Goal: Task Accomplishment & Management: Complete application form

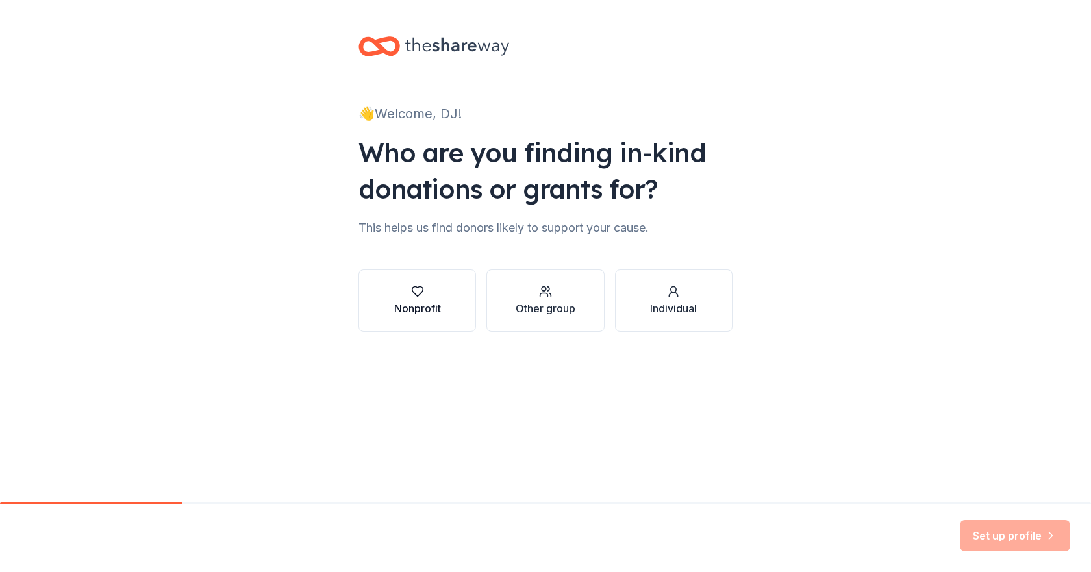
click at [416, 309] on div "Nonprofit" at bounding box center [417, 309] width 47 height 16
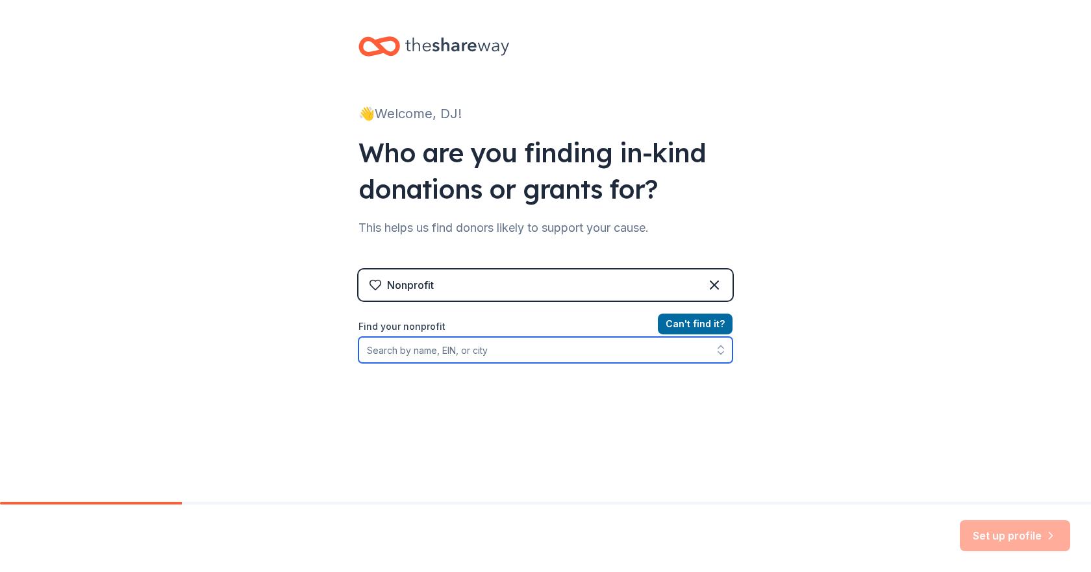
click at [408, 353] on input "Find your nonprofit" at bounding box center [545, 350] width 374 height 26
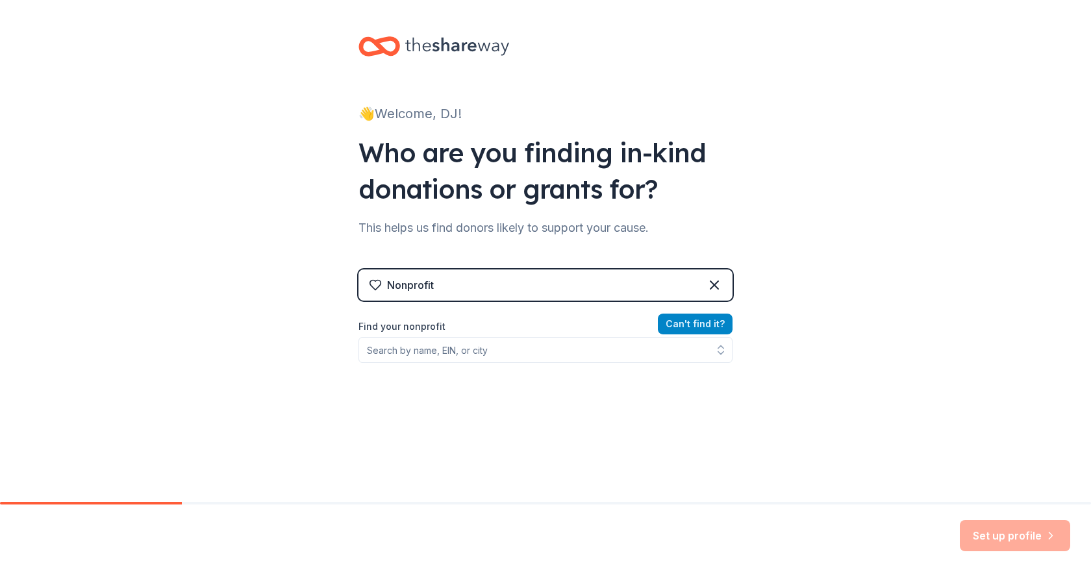
click at [673, 316] on button "Can ' t find it?" at bounding box center [695, 324] width 75 height 21
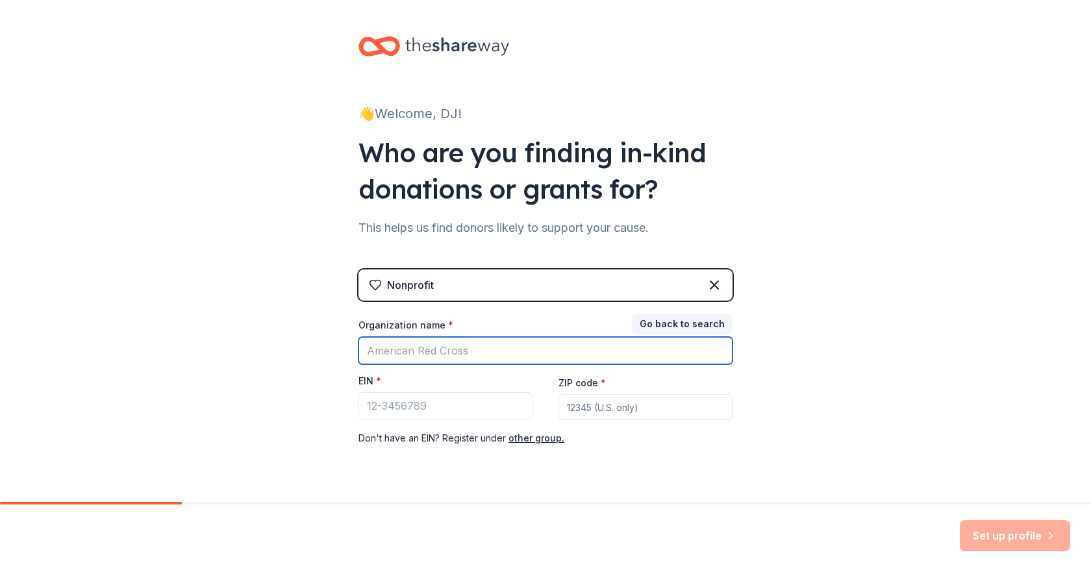
click at [414, 350] on input "Organization name *" at bounding box center [545, 350] width 374 height 27
click at [385, 349] on input "Organization name *" at bounding box center [545, 350] width 374 height 27
type input "Cedar Rapids Rawlings Tigers 2035"
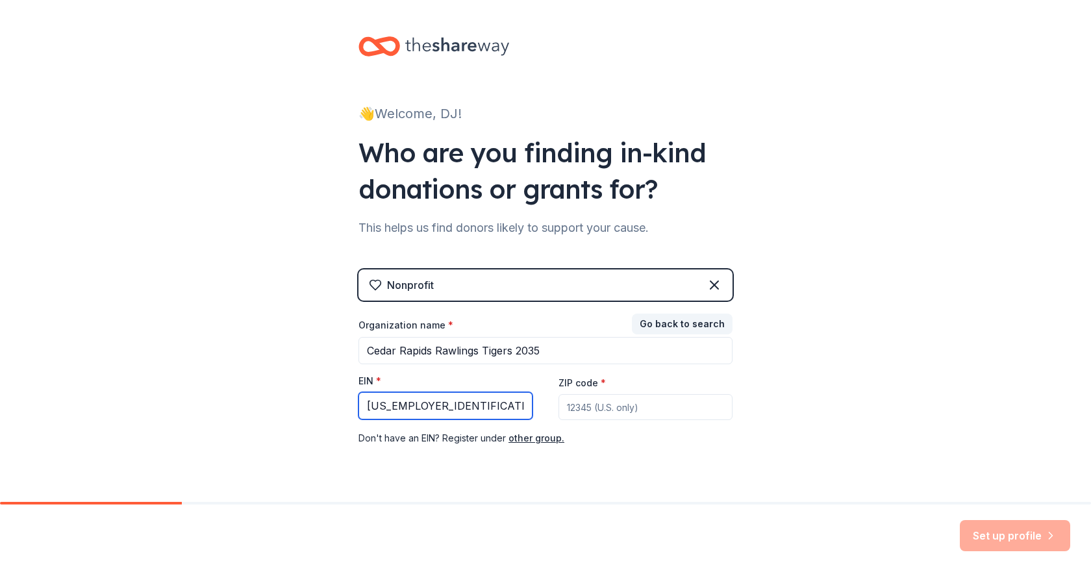
type input "39-3372032"
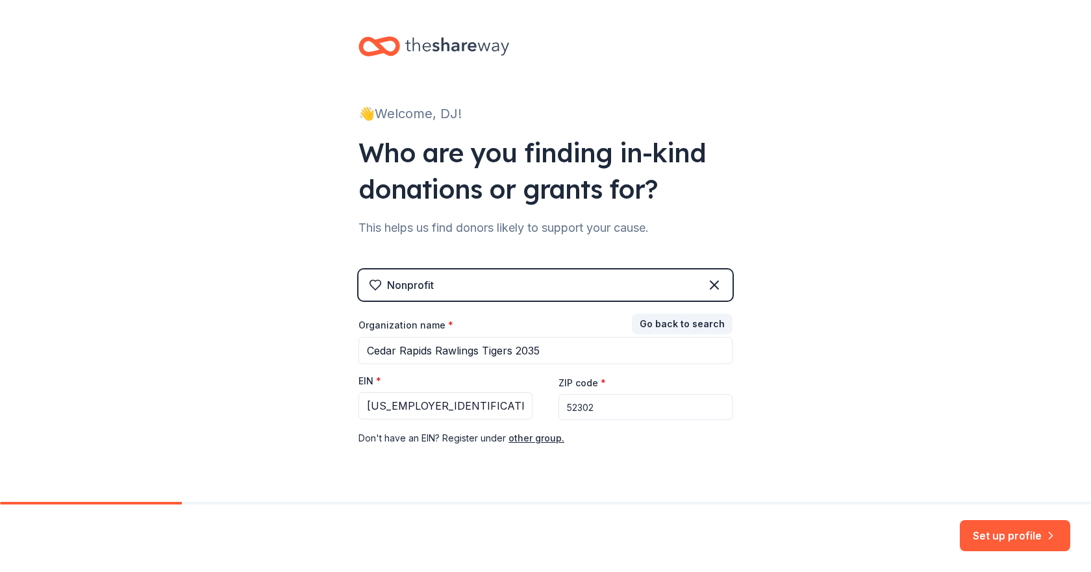
type input "52302"
click at [817, 288] on div "👋 Welcome, DJ! Who are you finding in-kind donations or grants for? This helps …" at bounding box center [545, 267] width 1091 height 534
click at [982, 534] on button "Set up profile" at bounding box center [1015, 535] width 110 height 31
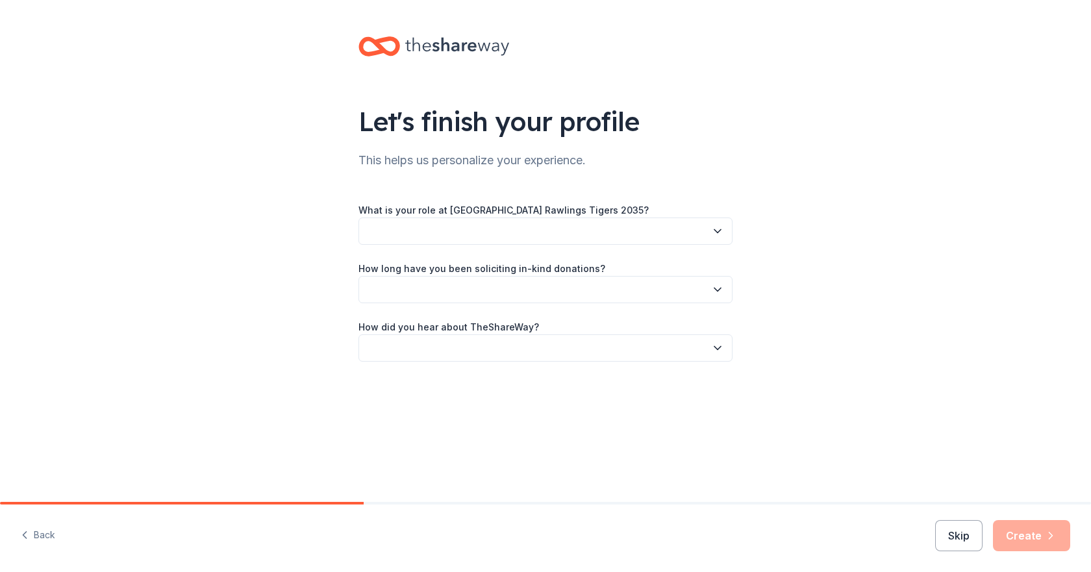
click at [418, 227] on button "button" at bounding box center [545, 231] width 374 height 27
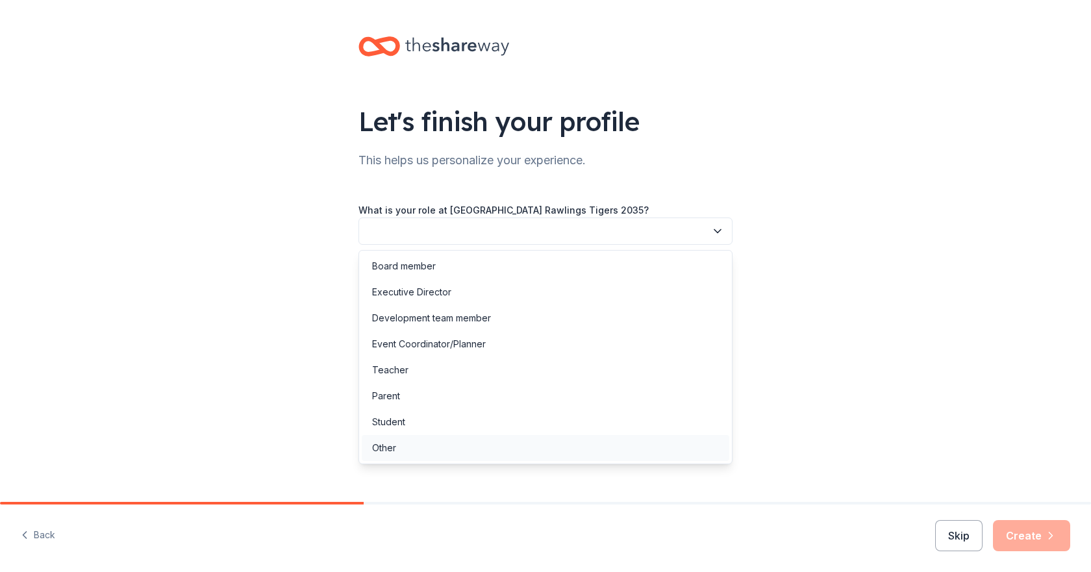
click at [391, 446] on div "Other" at bounding box center [384, 448] width 24 height 16
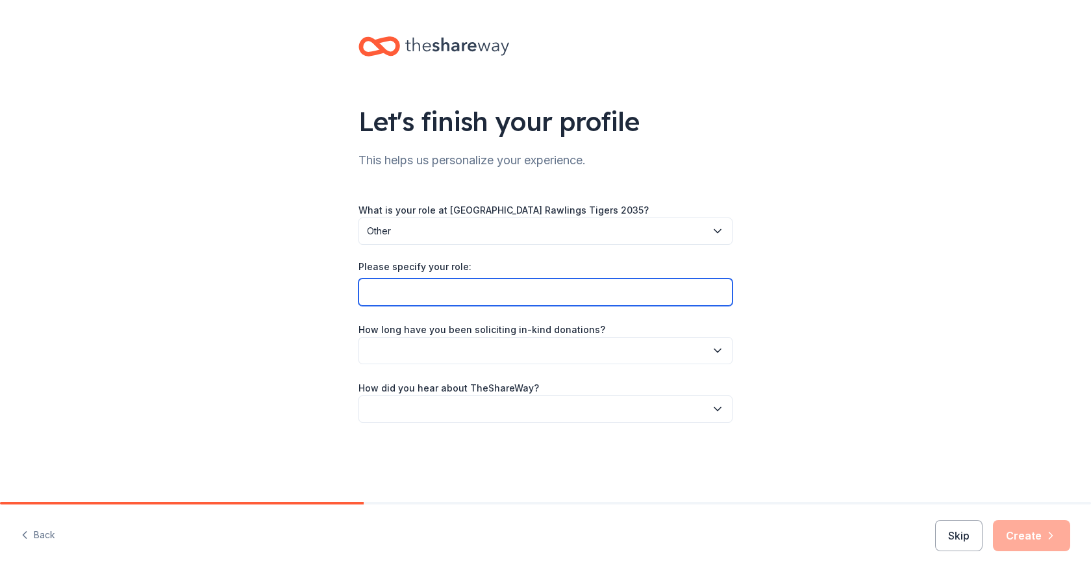
click at [398, 296] on input "Please specify your role:" at bounding box center [545, 292] width 374 height 27
type input "Coach"
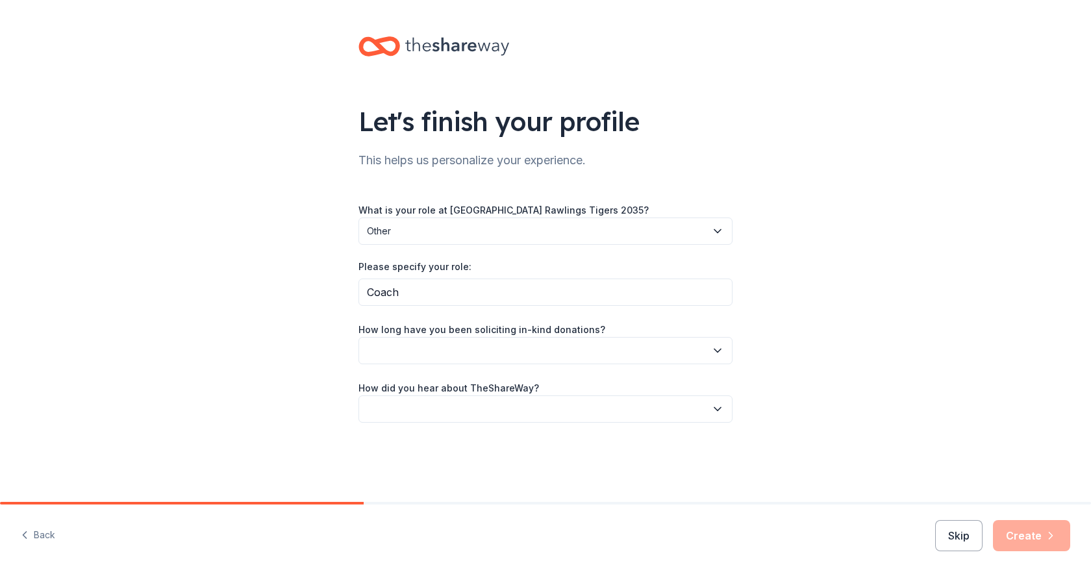
click at [399, 344] on button "button" at bounding box center [545, 350] width 374 height 27
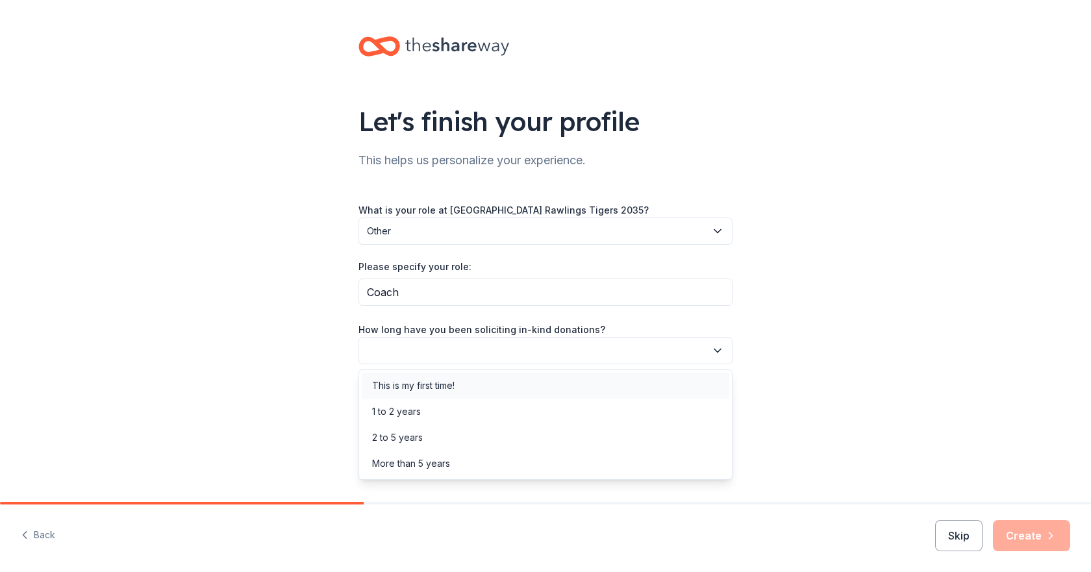
click at [400, 386] on div "This is my first time!" at bounding box center [413, 386] width 82 height 16
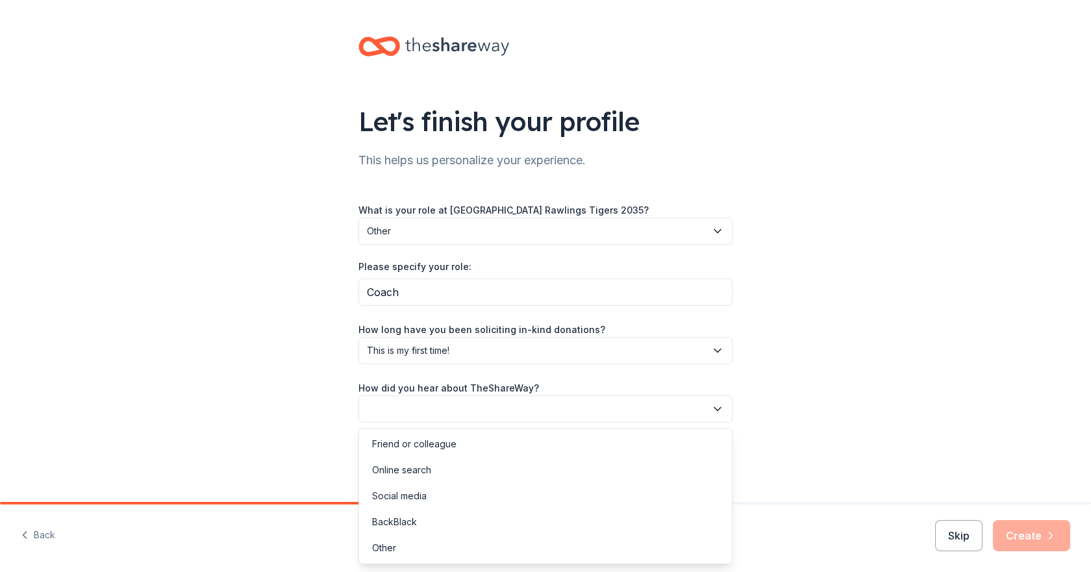
click at [419, 407] on button "button" at bounding box center [545, 409] width 374 height 27
click at [403, 463] on div "Online search" at bounding box center [401, 470] width 59 height 16
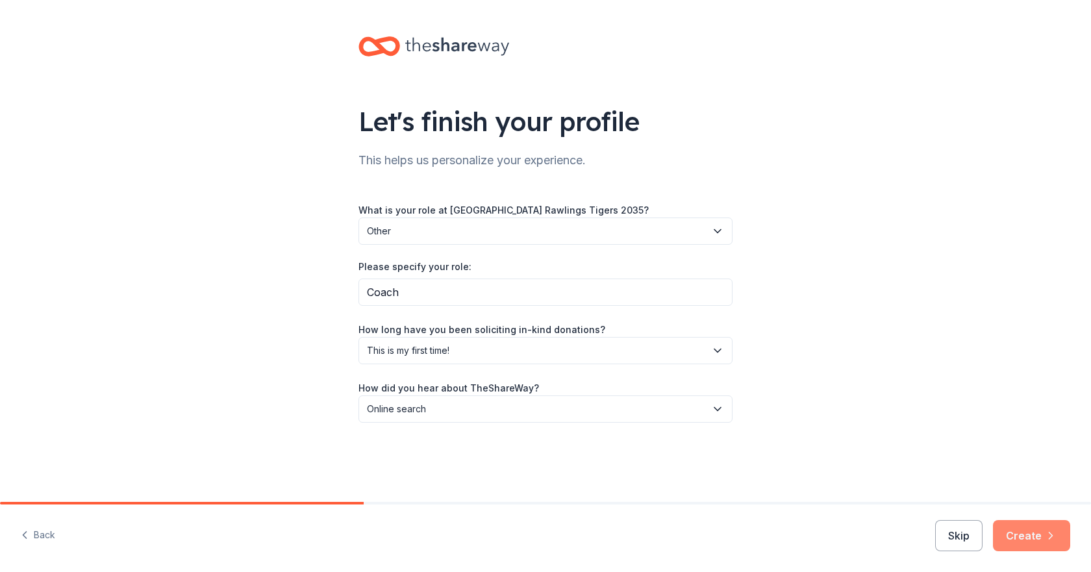
click at [1027, 531] on button "Create" at bounding box center [1031, 535] width 77 height 31
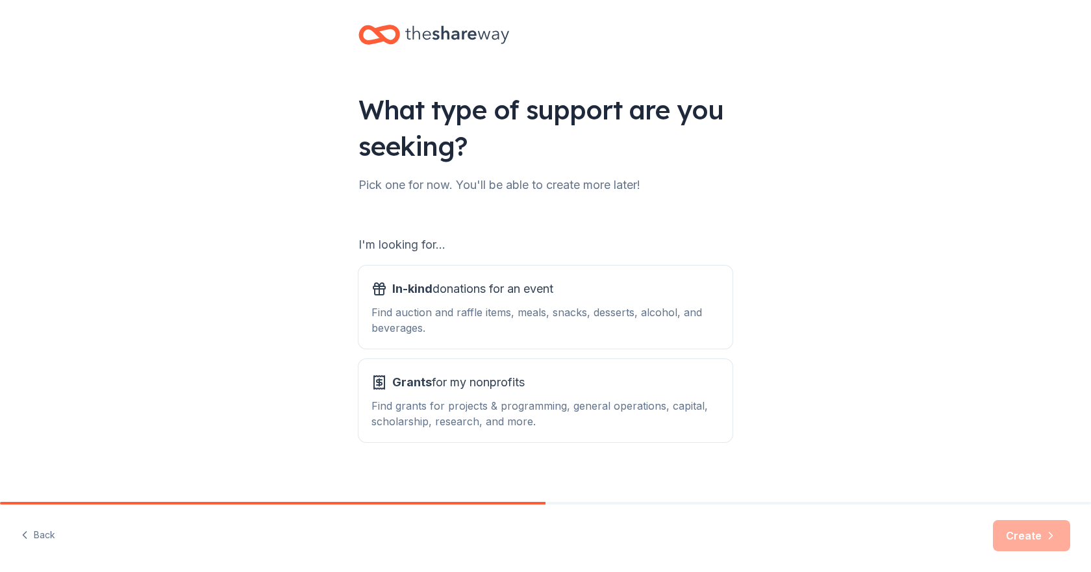
scroll to position [22, 0]
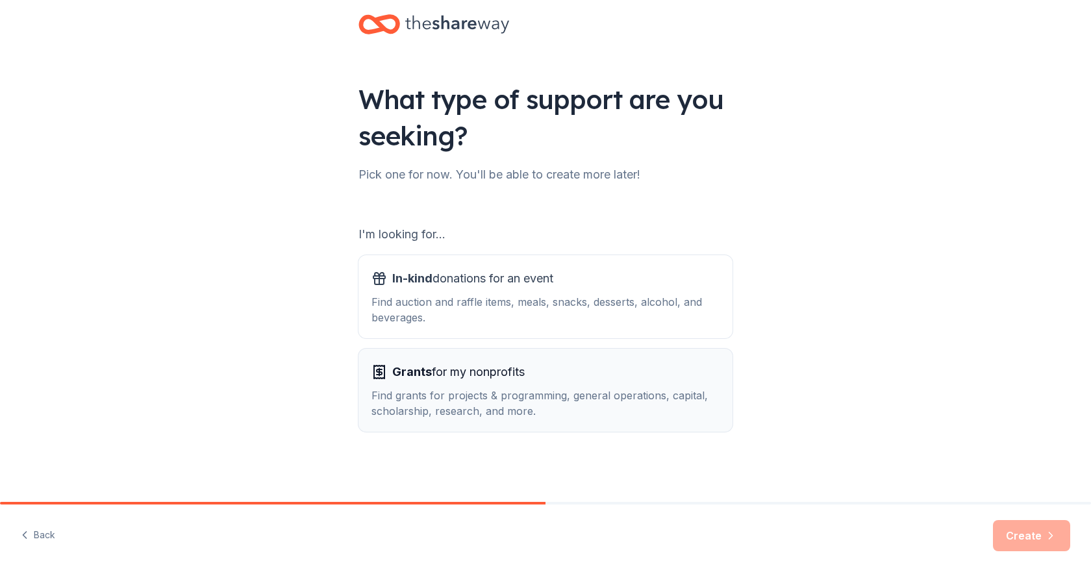
click at [456, 375] on span "Grants for my nonprofits" at bounding box center [458, 372] width 132 height 21
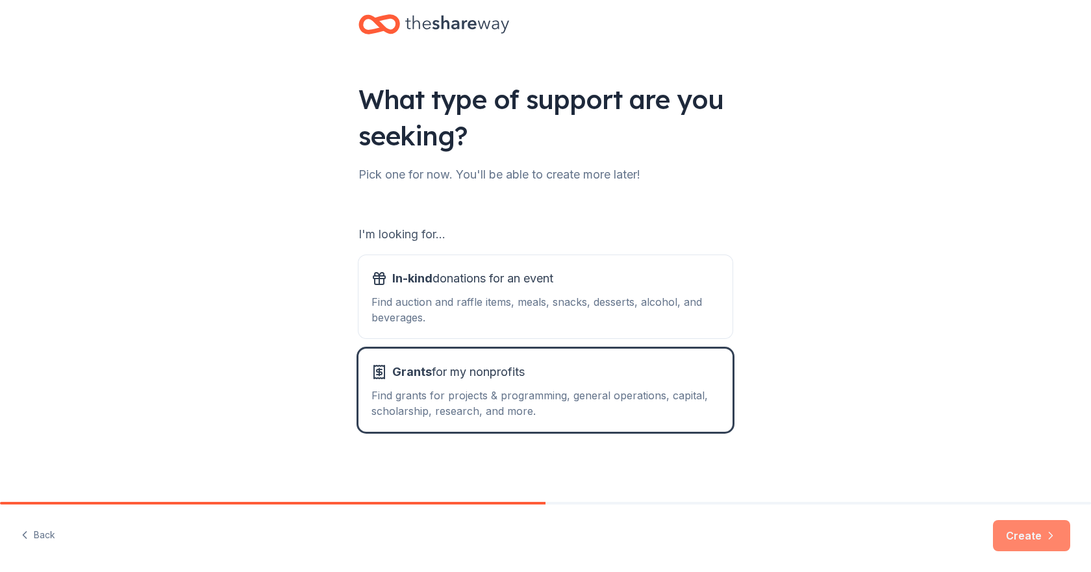
click at [1022, 534] on button "Create" at bounding box center [1031, 535] width 77 height 31
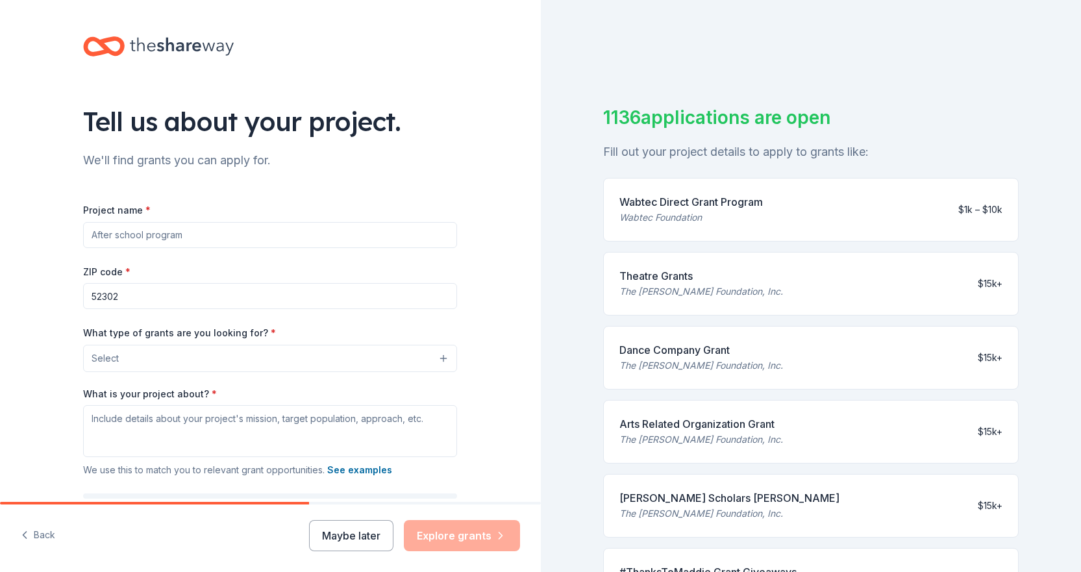
click at [132, 360] on button "Select" at bounding box center [270, 358] width 374 height 27
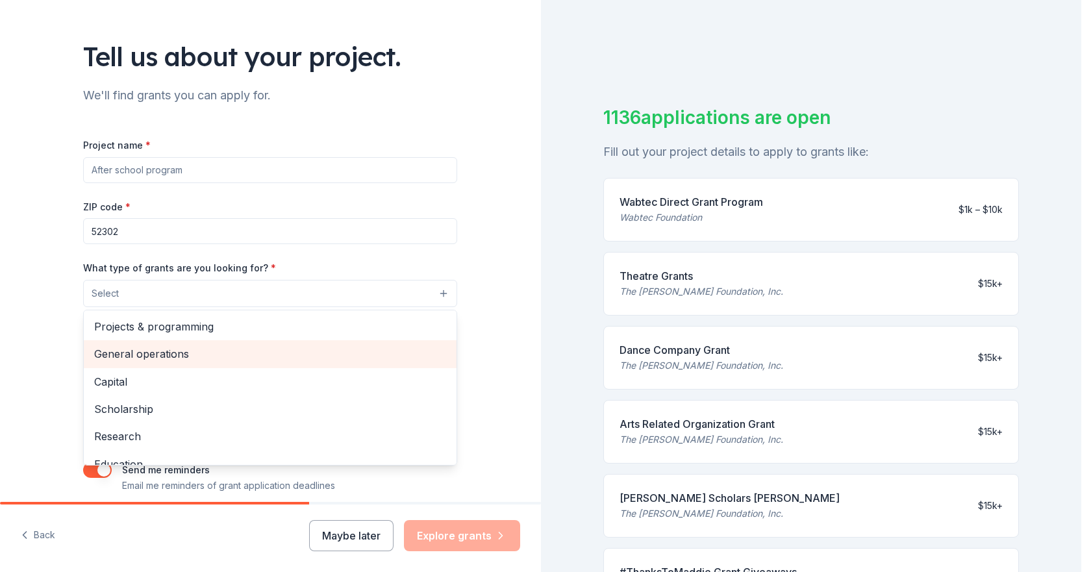
click at [147, 356] on span "General operations" at bounding box center [270, 353] width 352 height 17
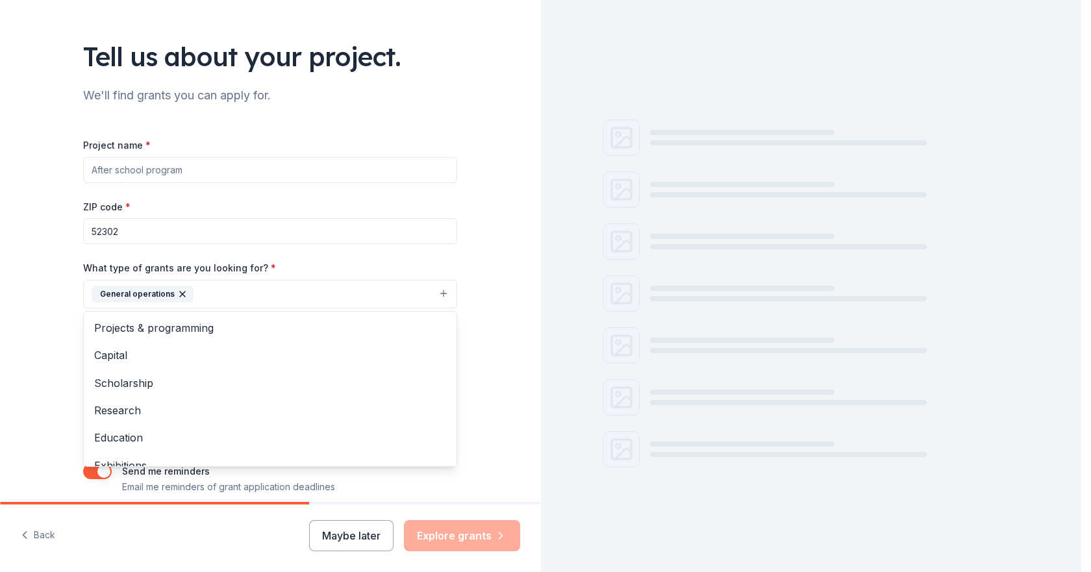
click at [45, 334] on div "Tell us about your project. We'll find grants you can apply for. Project name *…" at bounding box center [270, 246] width 541 height 622
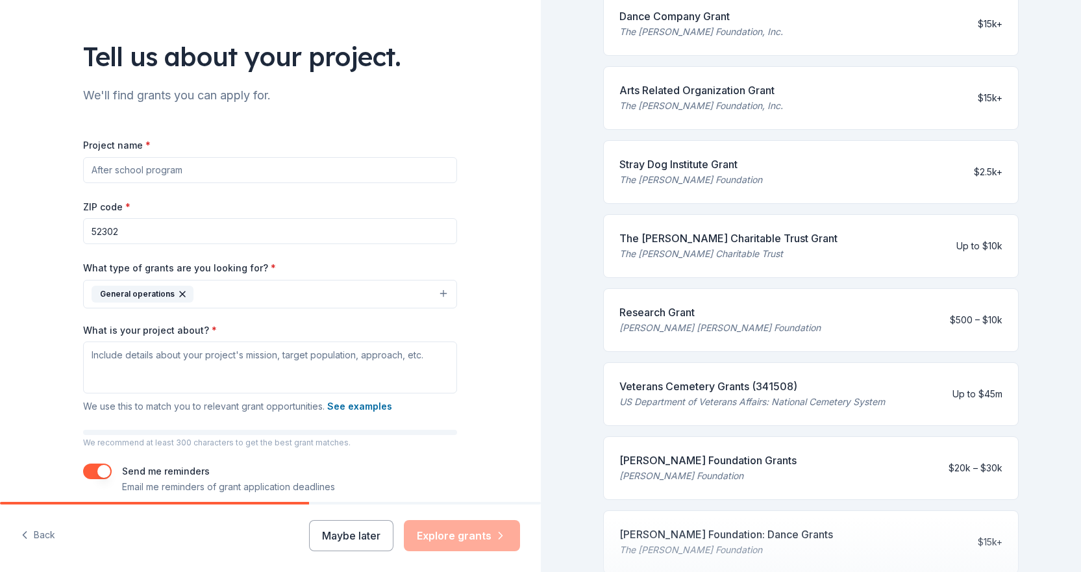
scroll to position [120, 0]
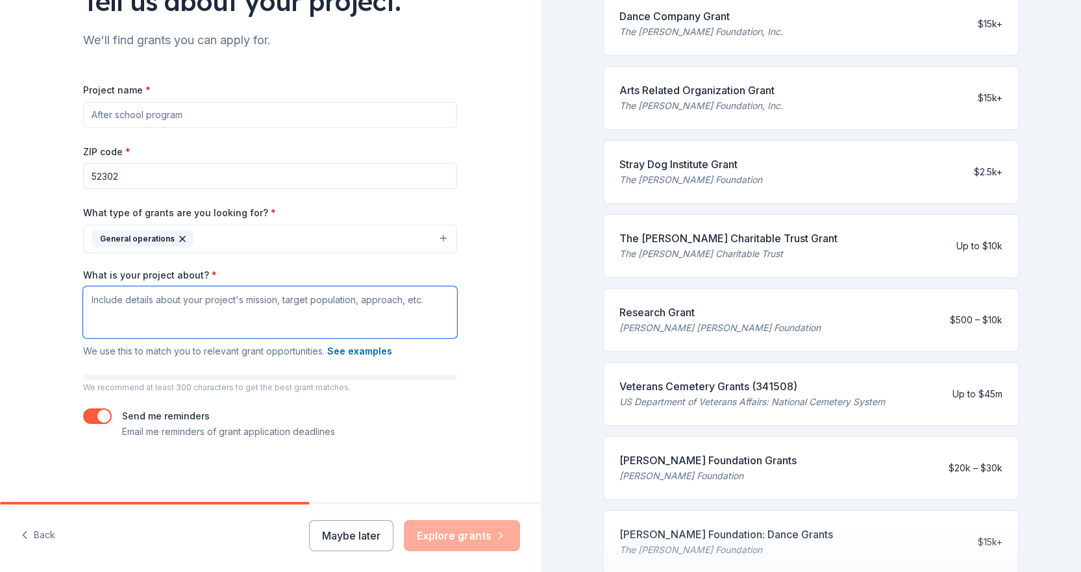
click at [137, 299] on textarea "What is your project about? *" at bounding box center [270, 312] width 374 height 52
paste textarea "Your contribution directly supports the development of our players into better …"
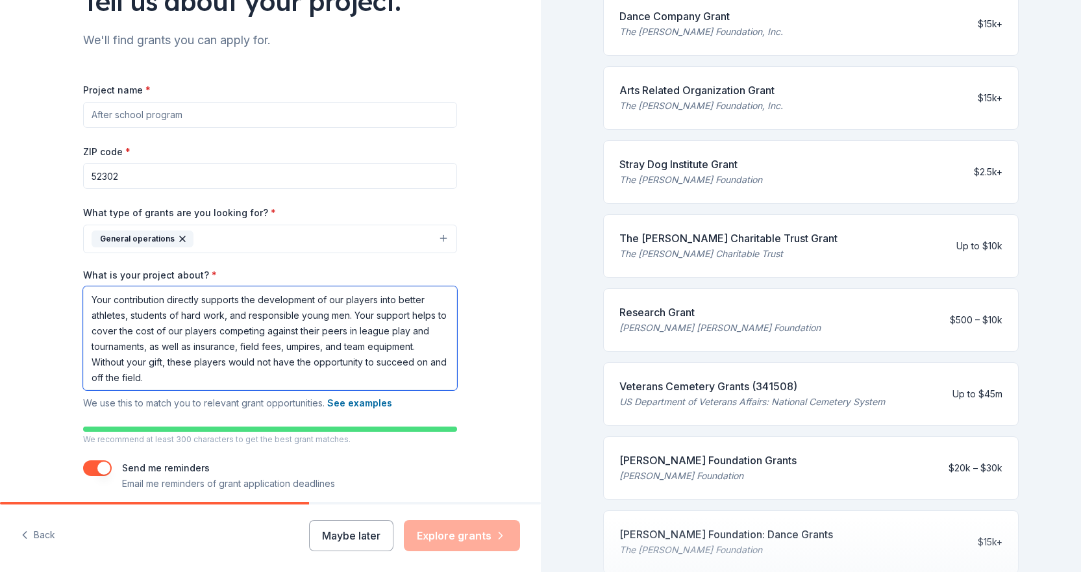
type textarea "Your contribution directly supports the development of our players into better …"
click at [29, 247] on div "Tell us about your project. We'll find grants you can apply for. Project name *…" at bounding box center [270, 217] width 541 height 674
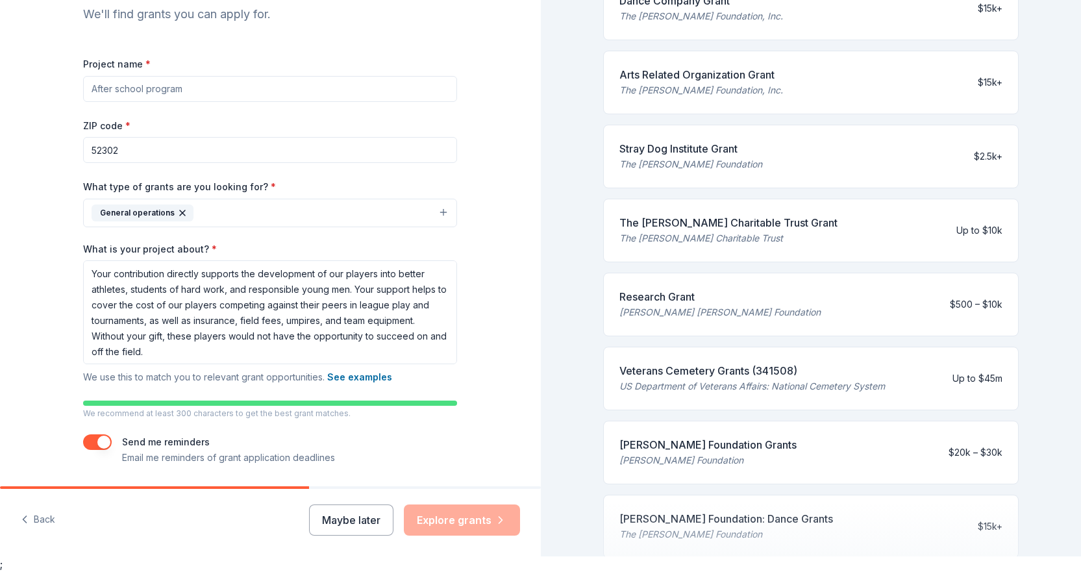
scroll to position [107, 0]
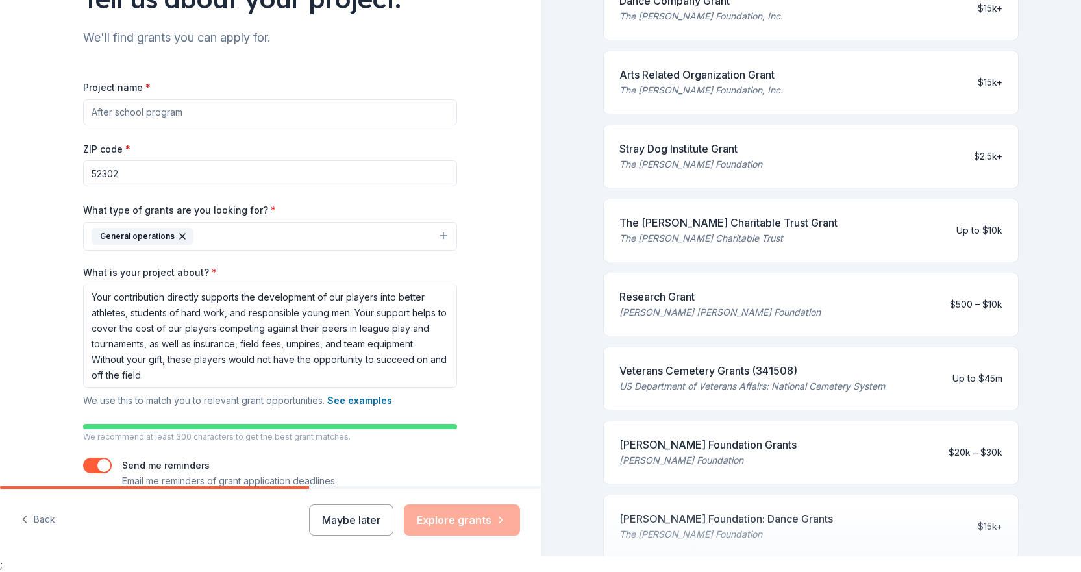
click at [103, 110] on input "Project name *" at bounding box center [270, 112] width 374 height 26
click at [95, 109] on input "Project name *" at bounding box center [270, 112] width 374 height 26
paste input "2026 Cedar Rapids Rawlings Tigers 9U Baseball Team"
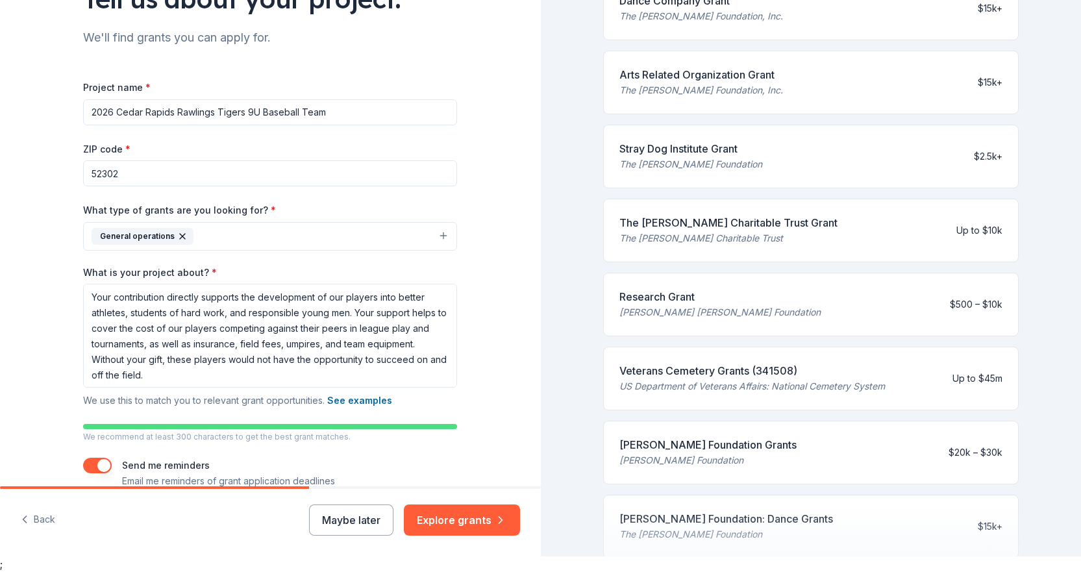
scroll to position [172, 0]
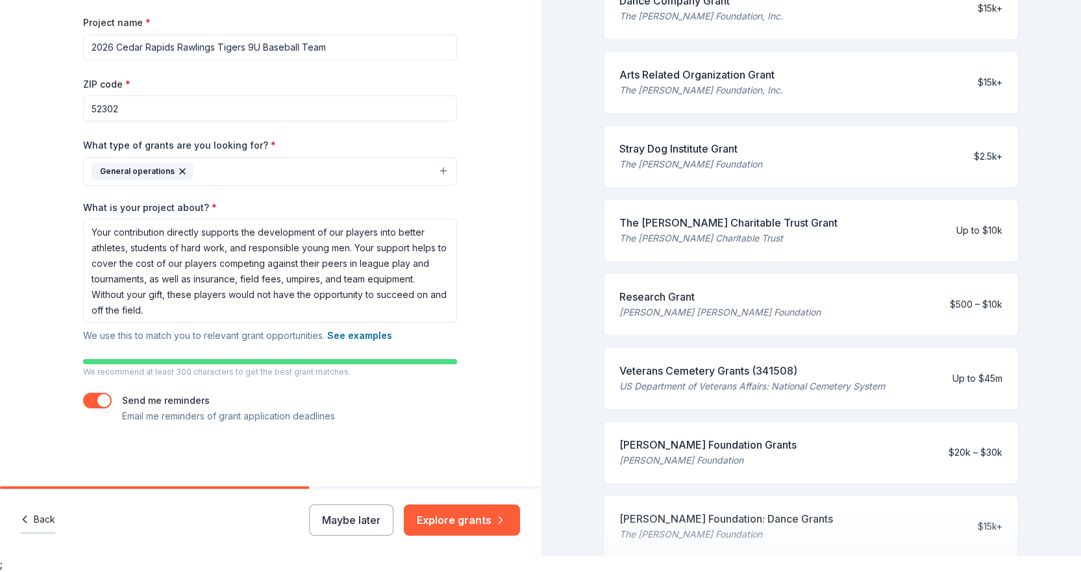
type input "2026 Cedar Rapids Rawlings Tigers 9U Baseball Team"
click at [47, 519] on button "Back" at bounding box center [38, 520] width 34 height 27
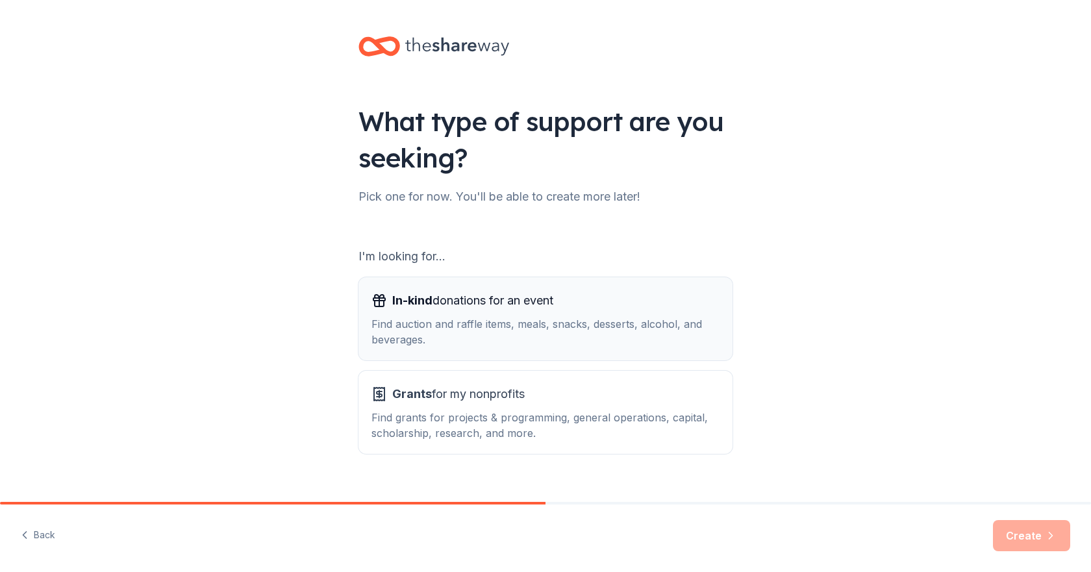
click at [518, 305] on span "In-kind donations for an event" at bounding box center [472, 300] width 161 height 21
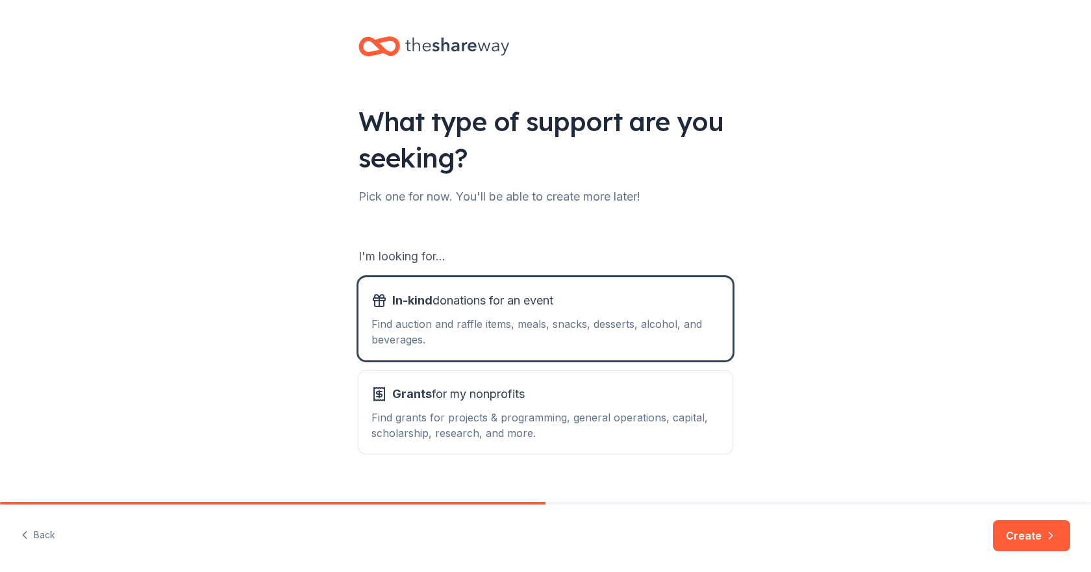
click at [1020, 534] on button "Create" at bounding box center [1031, 535] width 77 height 31
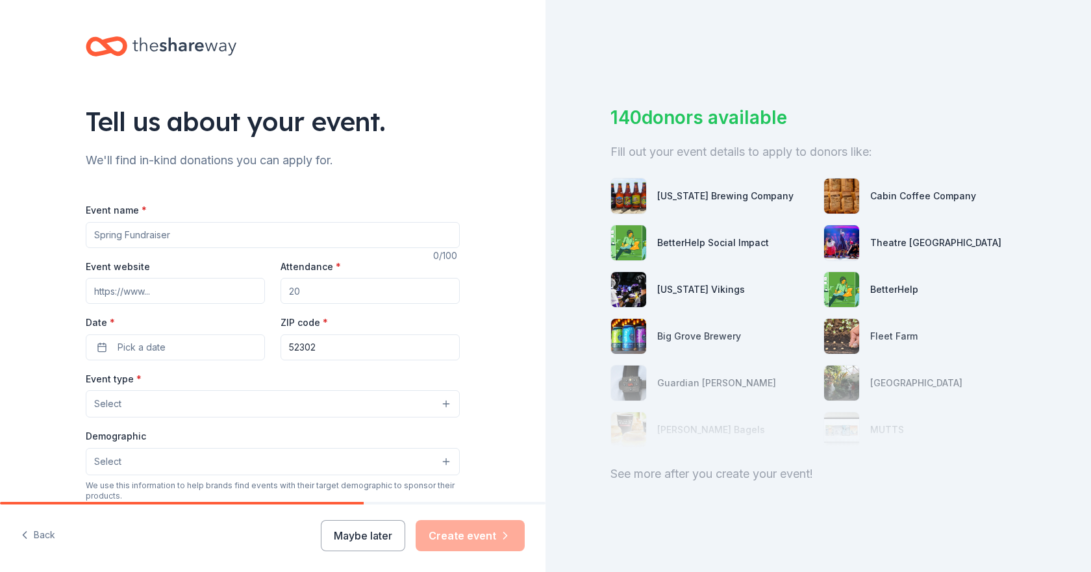
click at [107, 236] on input "Event name *" at bounding box center [273, 235] width 374 height 26
paste input "2026 Cedar Rapids Rawlings Tigers 9U Baseball Team"
type input "2026 Cedar Rapids Rawlings Tigers 9U Baseball Team"
click at [303, 292] on input "Attendance *" at bounding box center [370, 291] width 179 height 26
type input "1000"
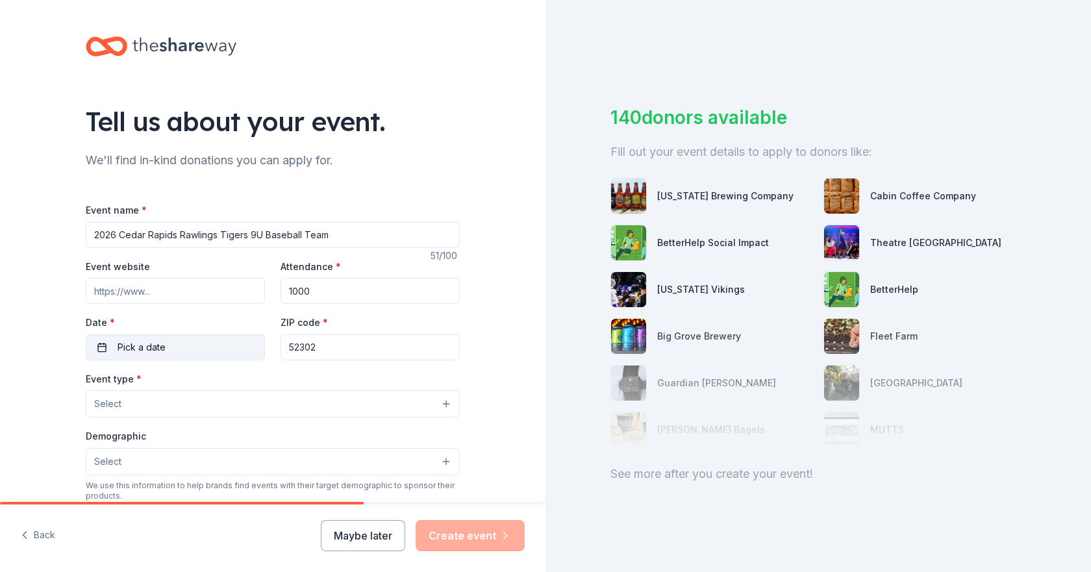
click at [143, 342] on span "Pick a date" at bounding box center [142, 348] width 48 height 16
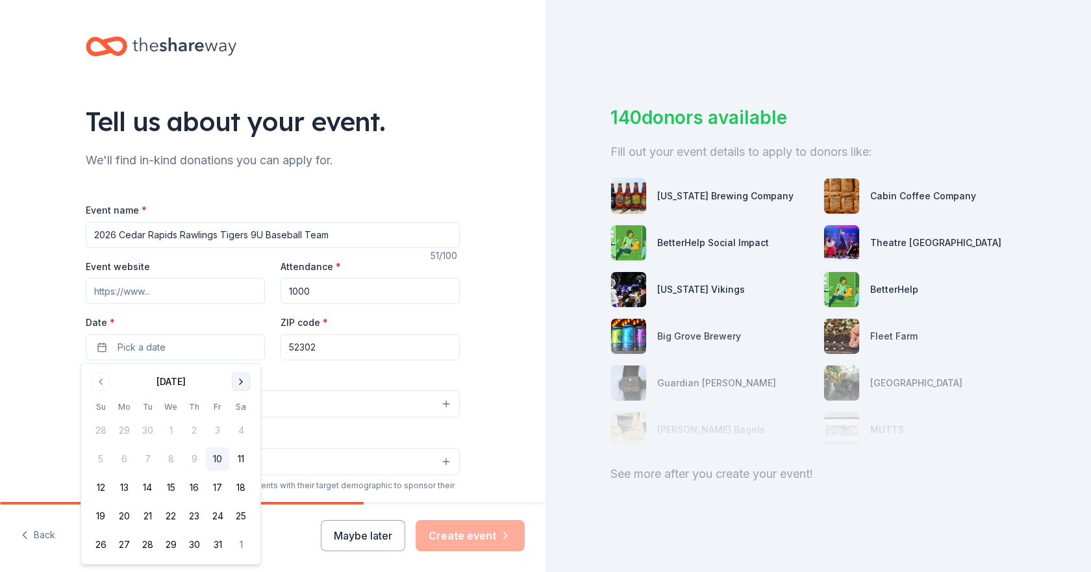
click at [238, 379] on button "Go to next month" at bounding box center [241, 382] width 18 height 18
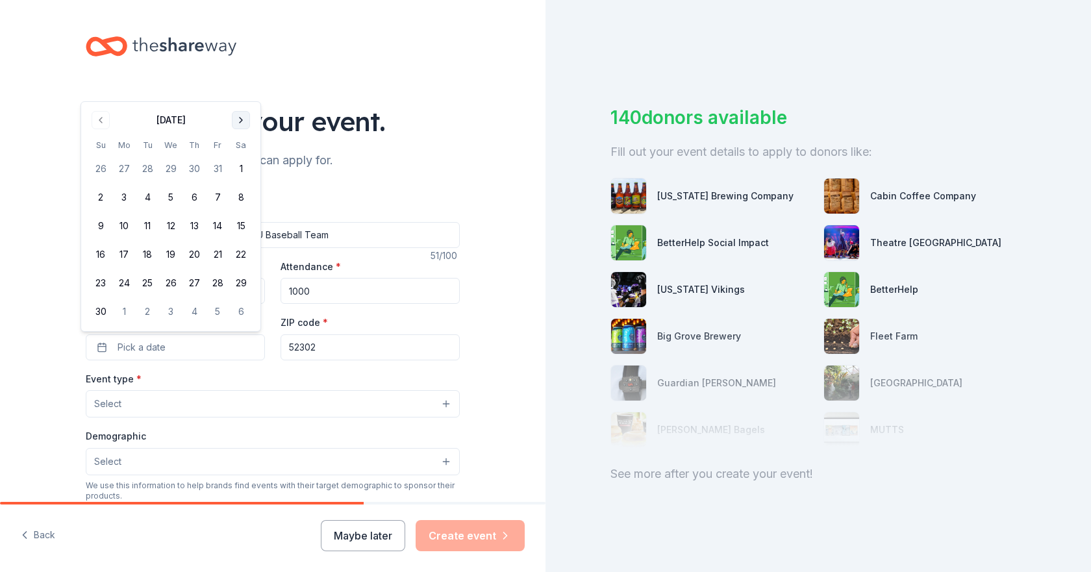
click at [238, 379] on div "Event type * Select" at bounding box center [273, 394] width 374 height 47
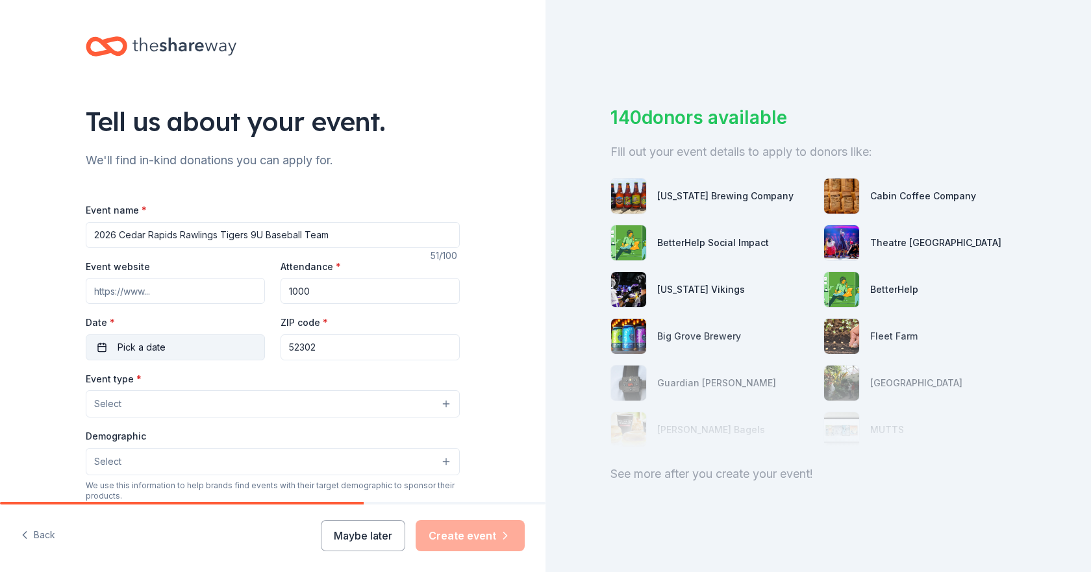
click at [184, 353] on button "Pick a date" at bounding box center [175, 347] width 179 height 26
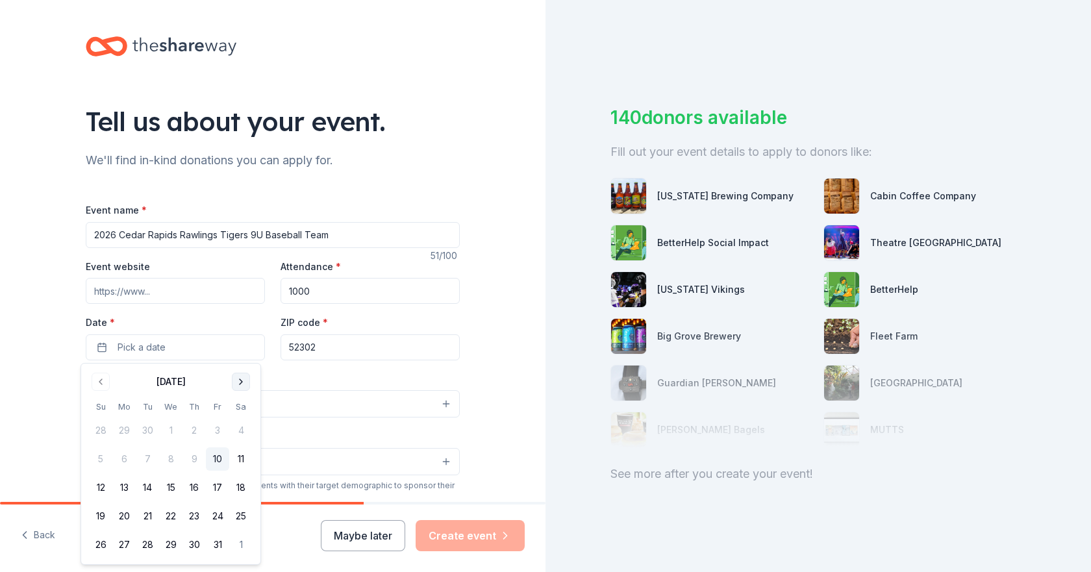
click at [240, 388] on button "Go to next month" at bounding box center [241, 382] width 18 height 18
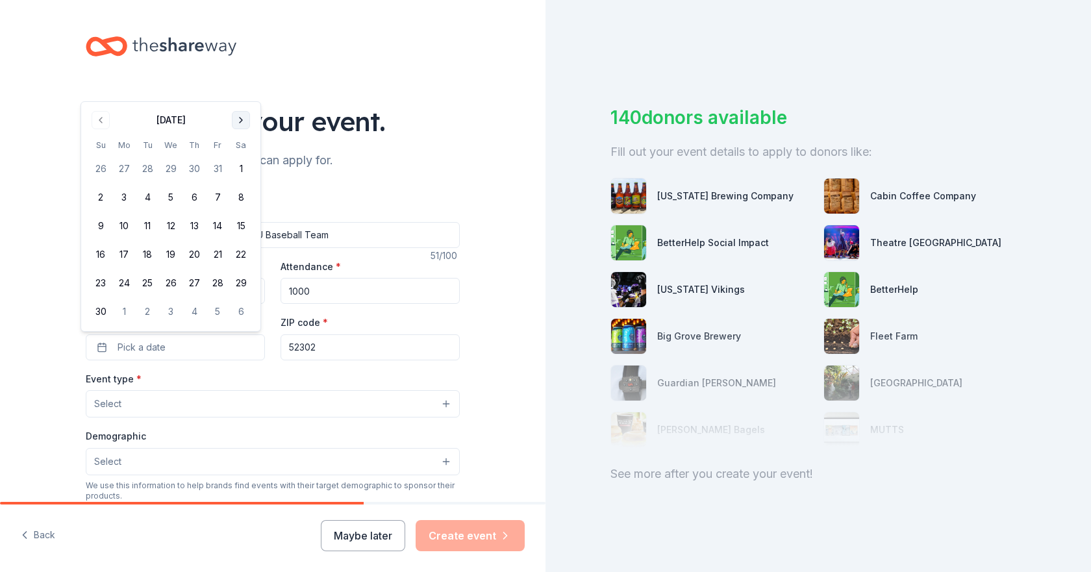
click at [240, 124] on button "Go to next month" at bounding box center [241, 120] width 18 height 18
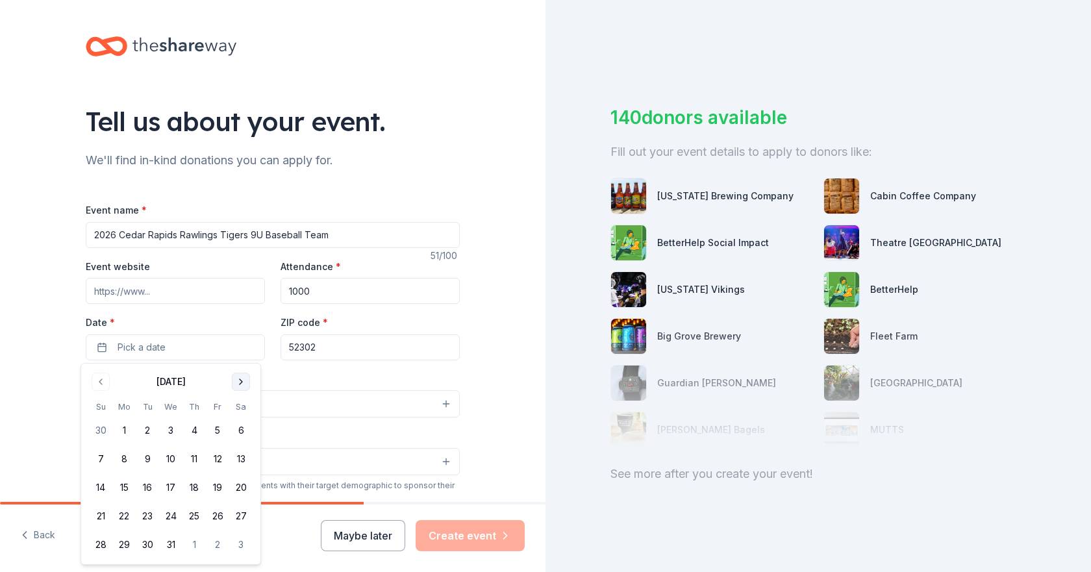
click at [237, 381] on button "Go to next month" at bounding box center [241, 382] width 18 height 18
click at [193, 488] on button "15" at bounding box center [193, 487] width 23 height 23
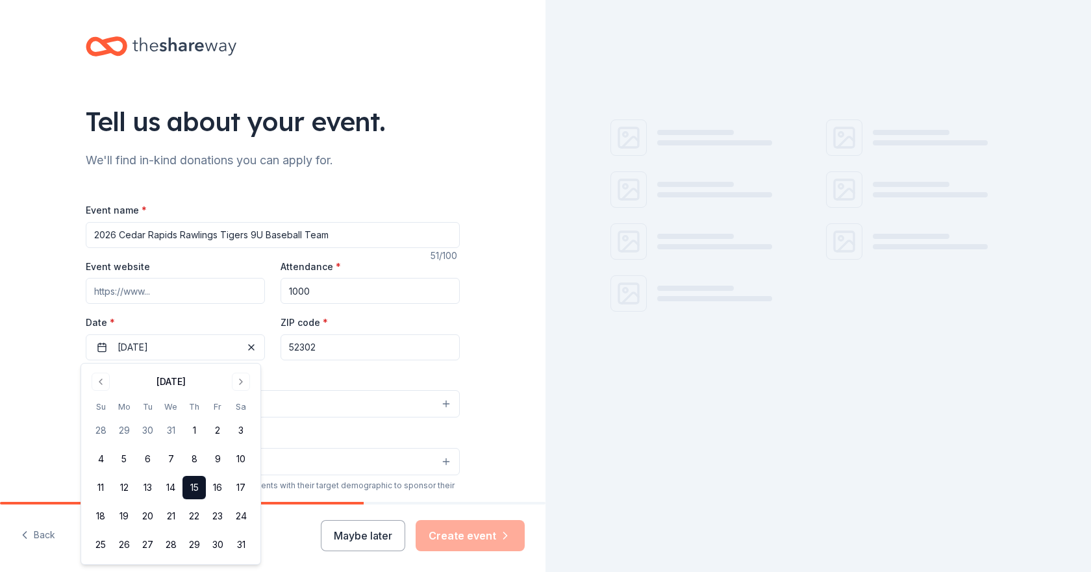
click at [308, 379] on div "Event type * Select" at bounding box center [273, 394] width 374 height 47
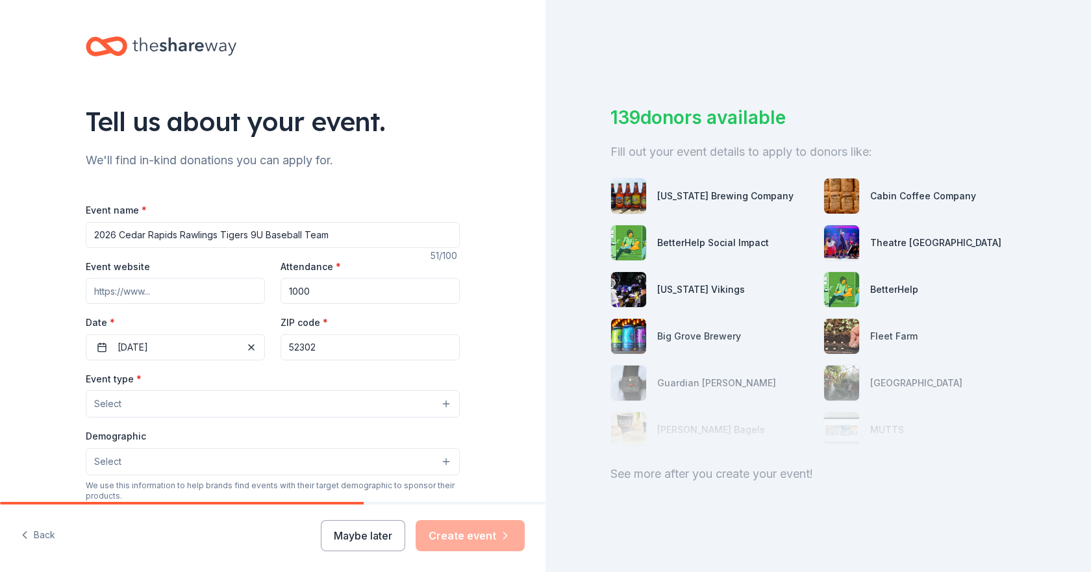
click at [146, 395] on button "Select" at bounding box center [273, 403] width 374 height 27
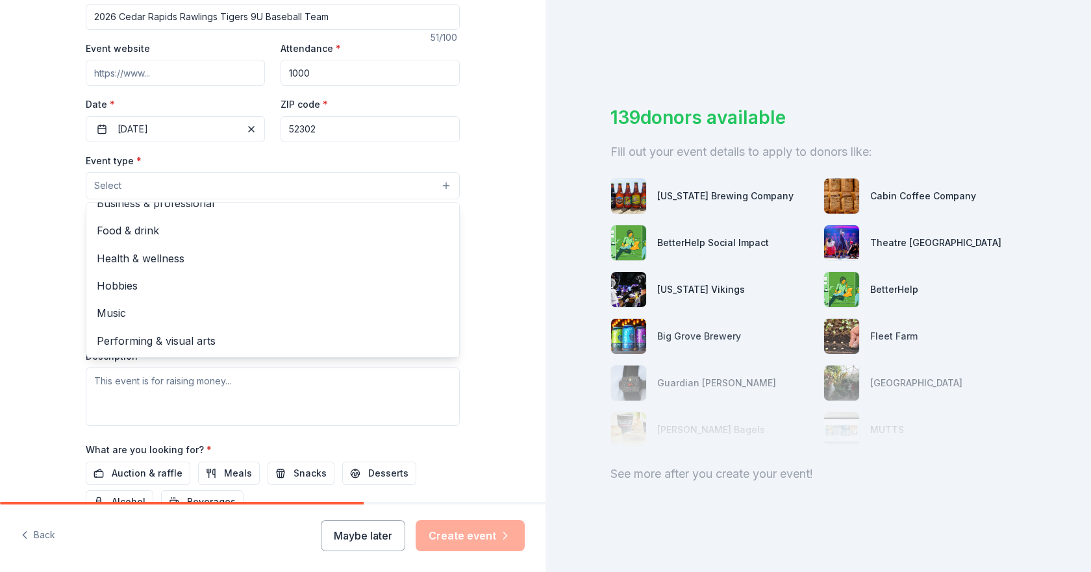
scroll to position [195, 0]
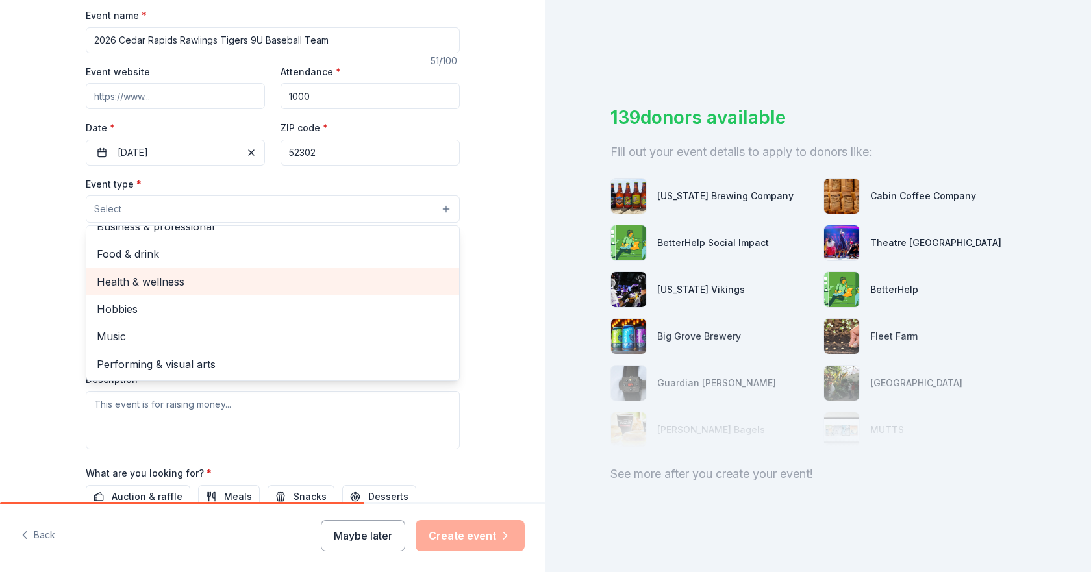
click at [128, 285] on span "Health & wellness" at bounding box center [273, 281] width 352 height 17
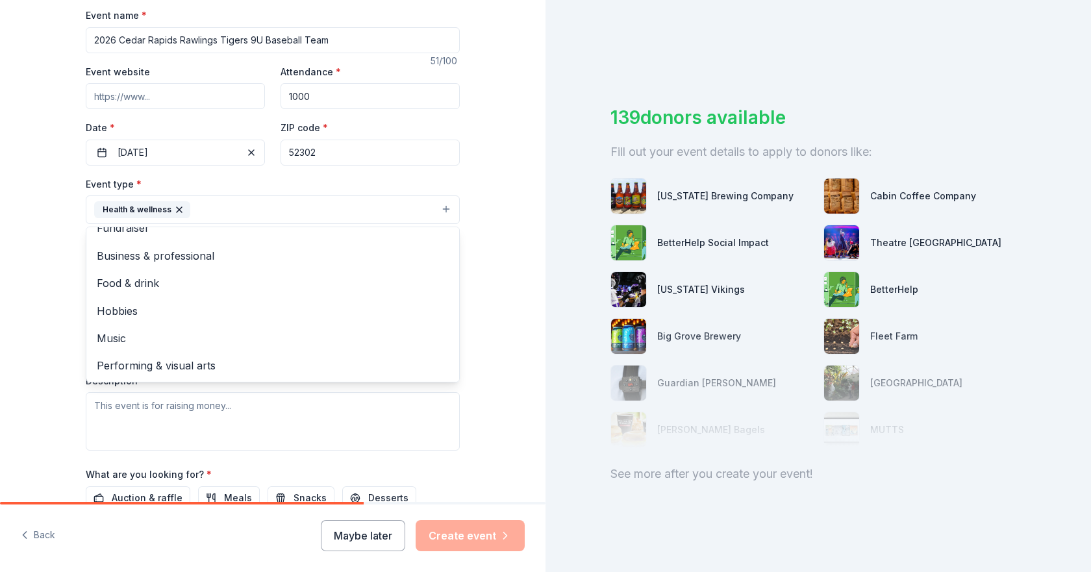
click at [57, 273] on div "Tell us about your event. We'll find in-kind donations you can apply for. Event…" at bounding box center [273, 238] width 546 height 866
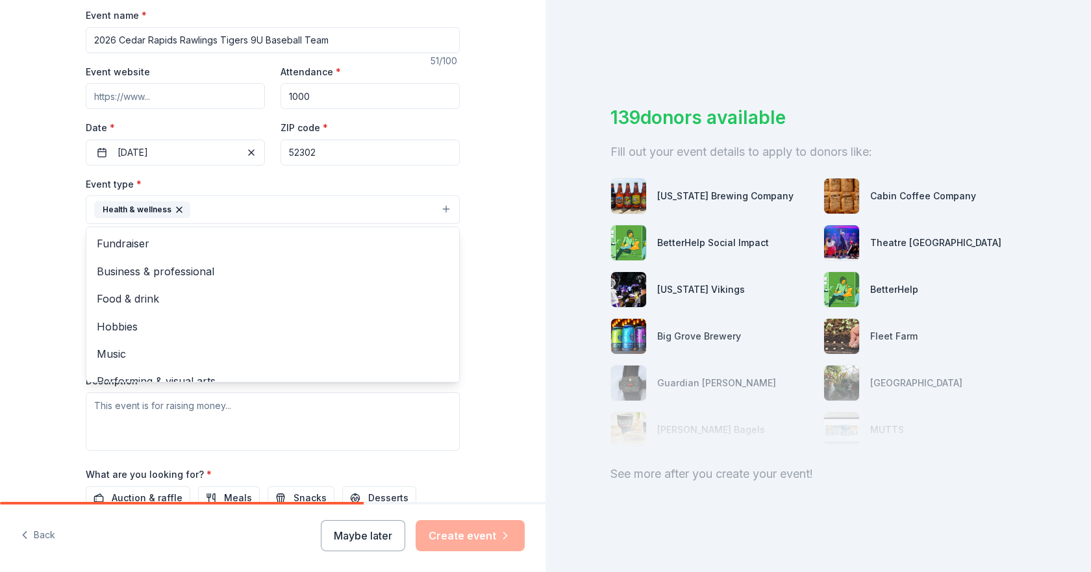
click at [220, 210] on button "Health & wellness" at bounding box center [273, 209] width 374 height 29
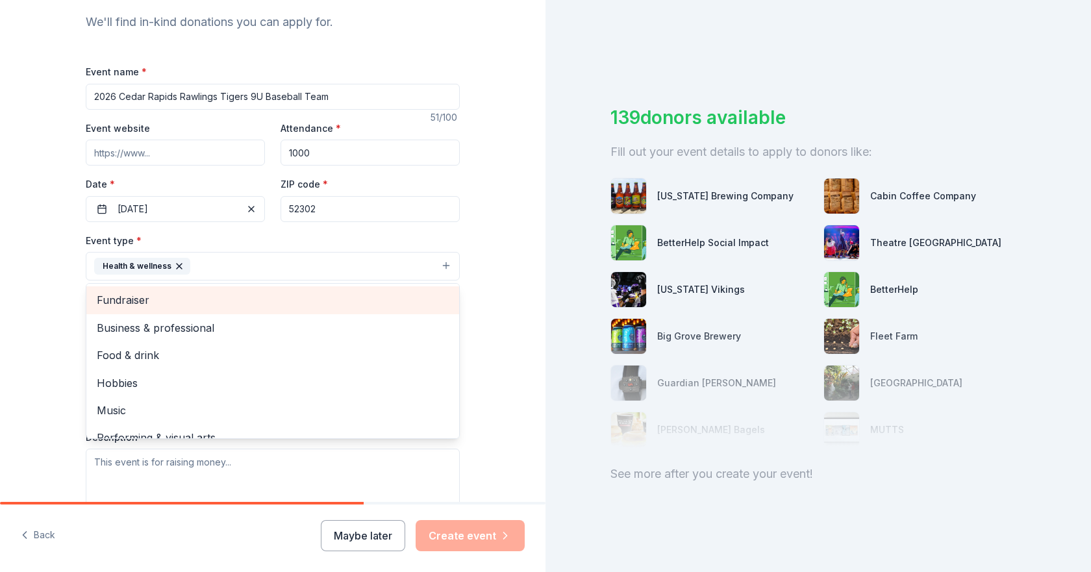
scroll to position [65, 0]
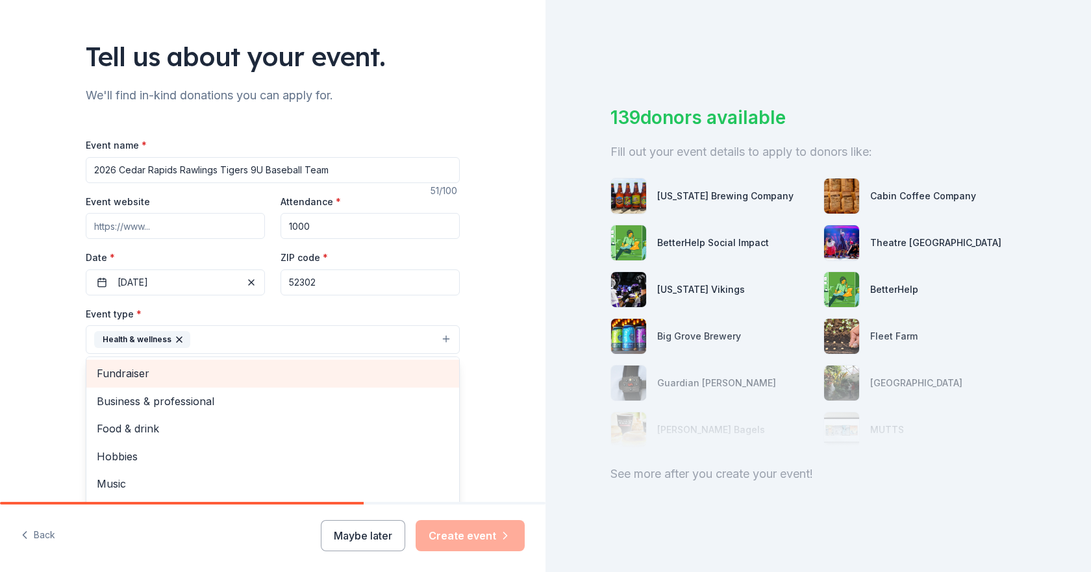
click at [120, 372] on span "Fundraiser" at bounding box center [273, 373] width 352 height 17
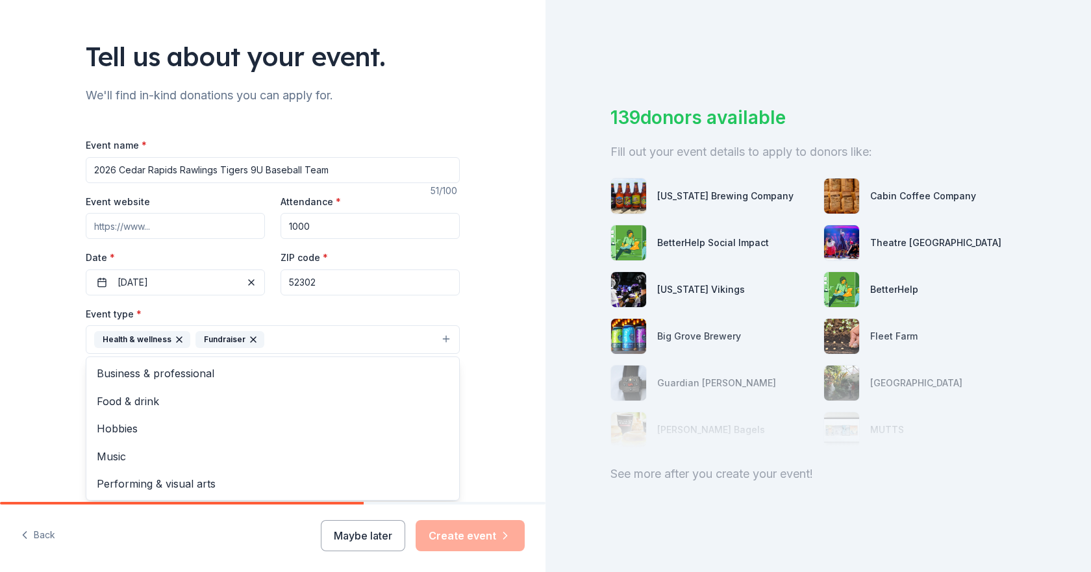
click at [46, 344] on div "Tell us about your event. We'll find in-kind donations you can apply for. Event…" at bounding box center [273, 368] width 546 height 866
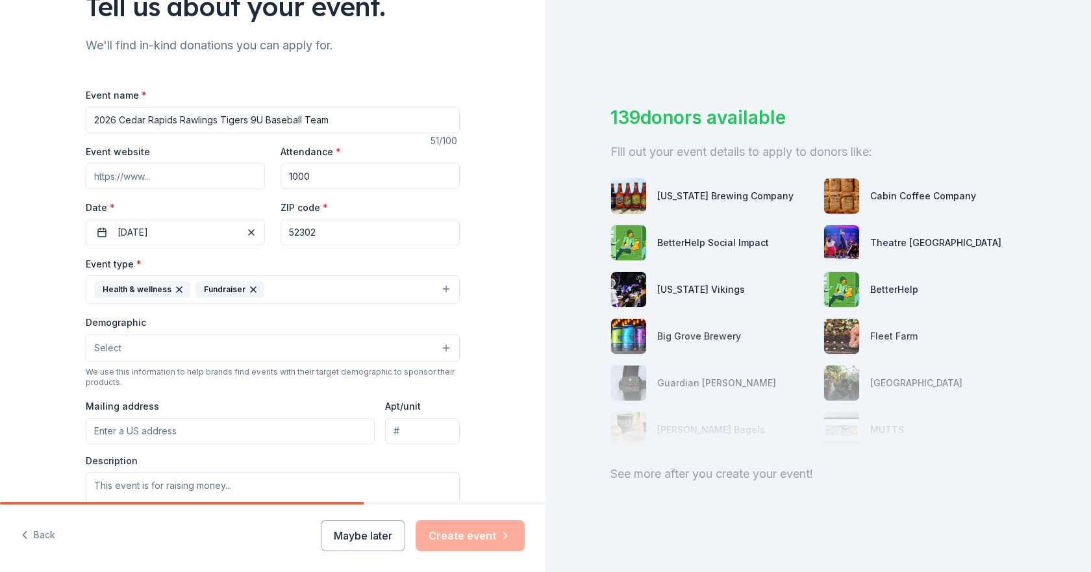
scroll to position [130, 0]
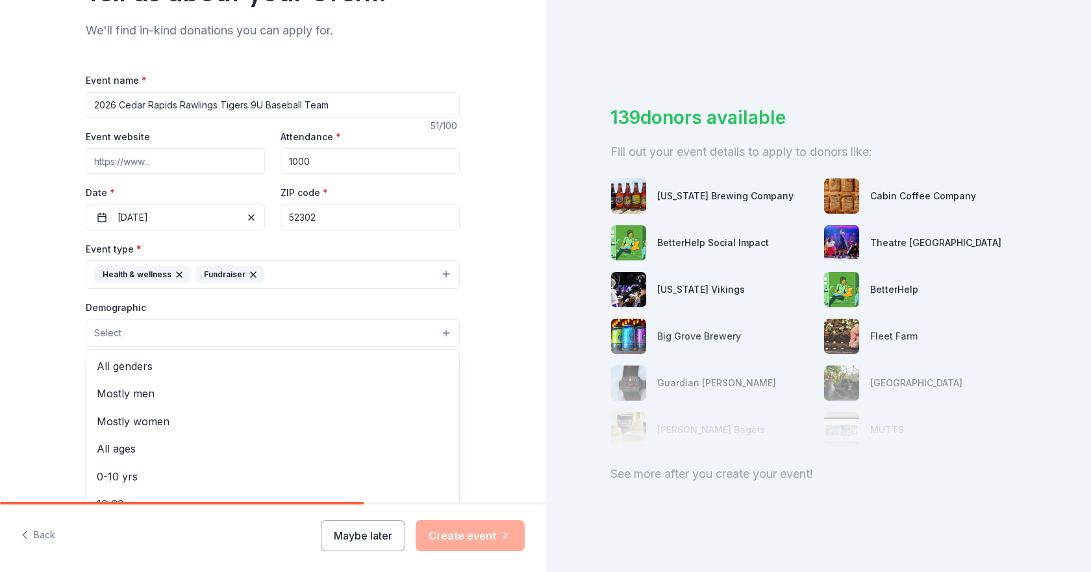
click at [132, 333] on button "Select" at bounding box center [273, 333] width 374 height 27
click at [120, 368] on span "All genders" at bounding box center [273, 366] width 352 height 17
click at [34, 342] on div "Tell us about your event. We'll find in-kind donations you can apply for. Event…" at bounding box center [273, 303] width 546 height 867
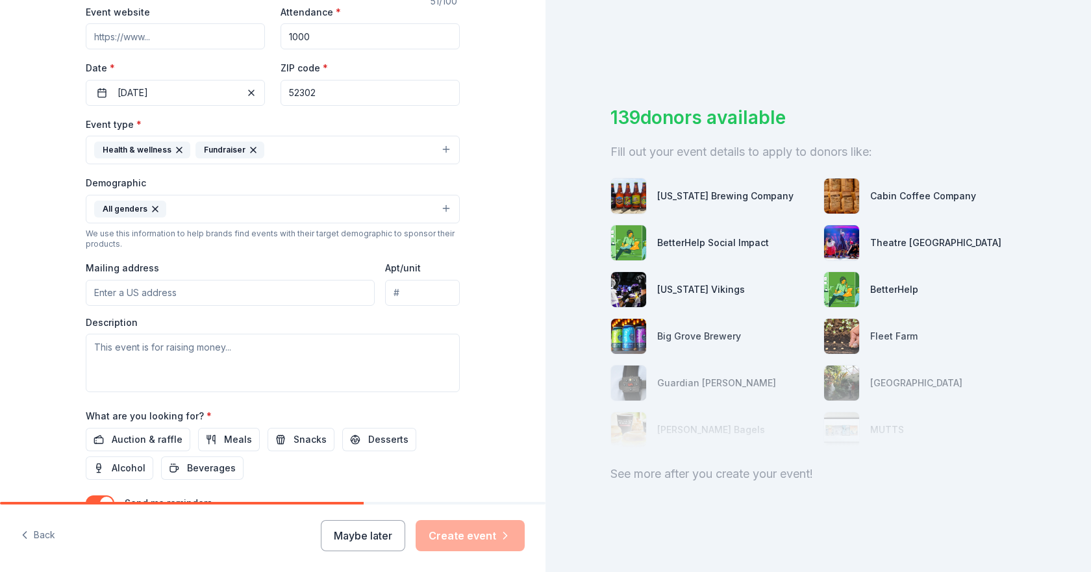
scroll to position [260, 0]
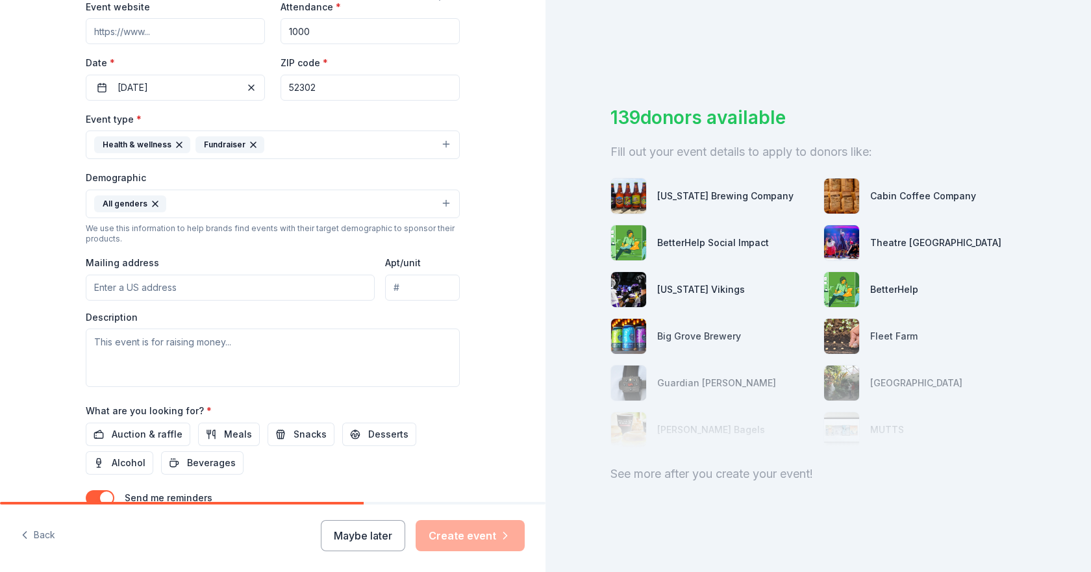
click at [103, 286] on input "Mailing address" at bounding box center [230, 288] width 289 height 26
click at [117, 289] on input "Mailing address" at bounding box center [230, 288] width 289 height 26
type input "3310 Stanley Cup Drive, Marion, IA, 52302"
click at [140, 345] on textarea at bounding box center [273, 358] width 374 height 58
paste textarea "Your contribution directly supports the development of our players into better …"
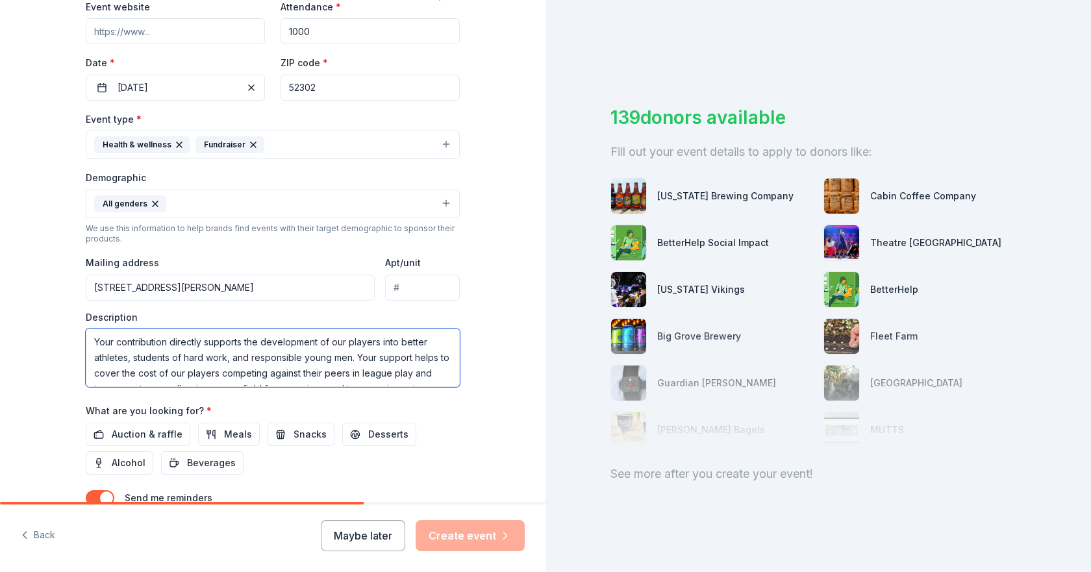
scroll to position [40, 0]
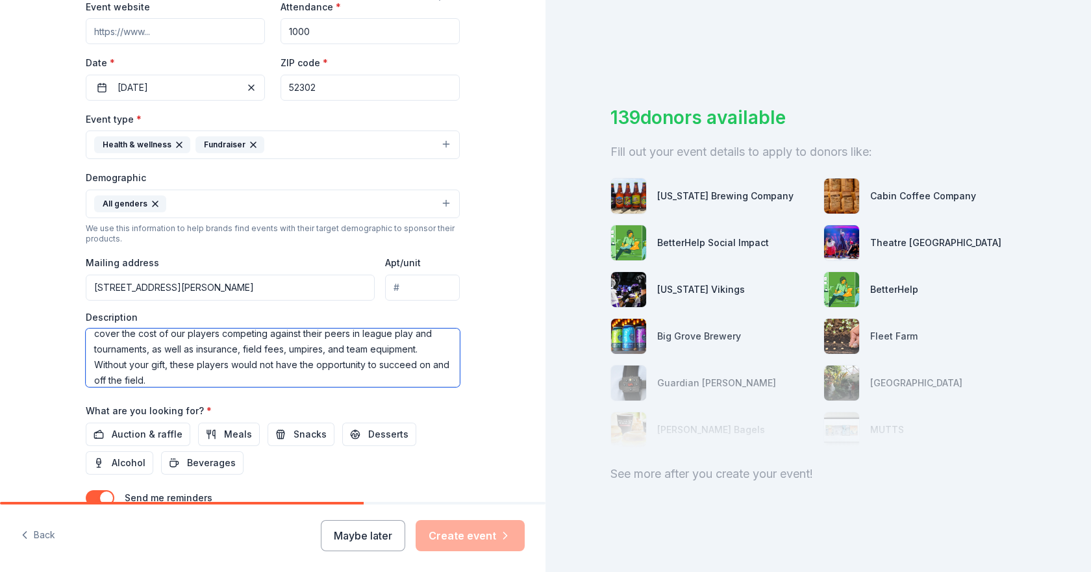
type textarea "Your contribution directly supports the development of our players into better …"
click at [36, 336] on div "Tell us about your event. We'll find in-kind donations you can apply for. Event…" at bounding box center [273, 173] width 546 height 867
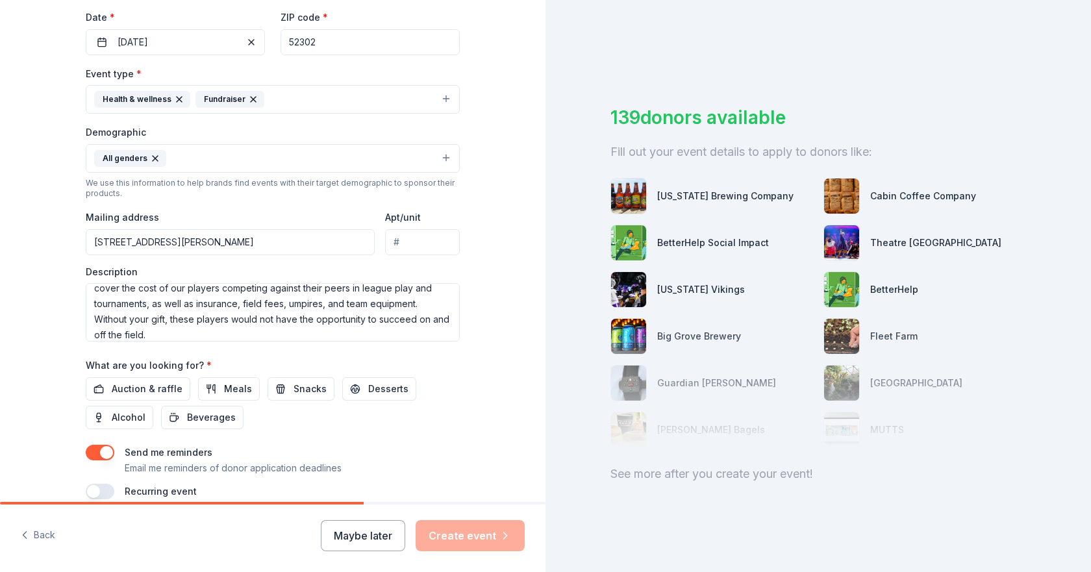
scroll to position [365, 0]
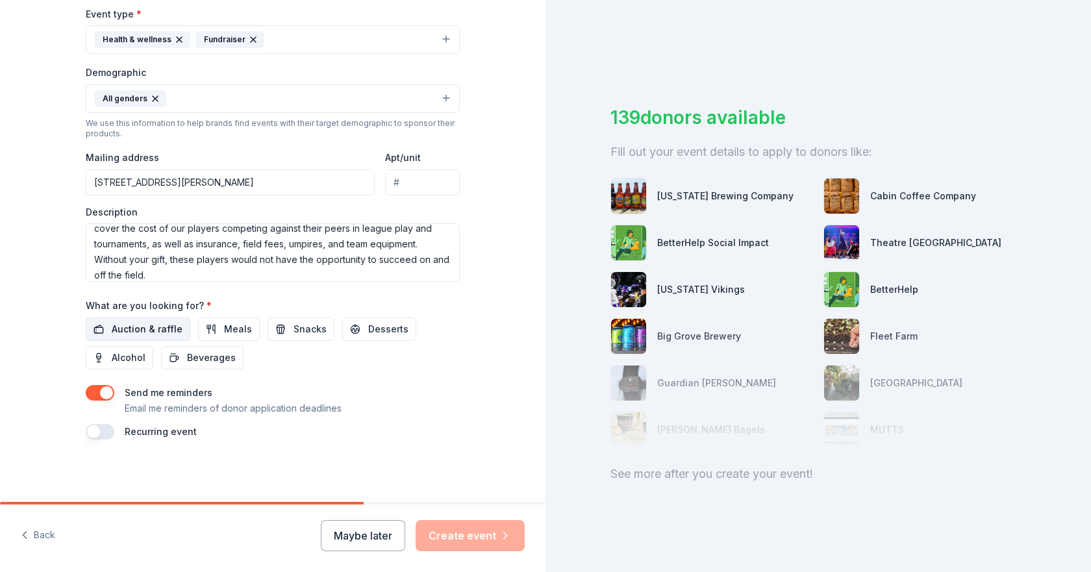
click at [137, 325] on span "Auction & raffle" at bounding box center [147, 329] width 71 height 16
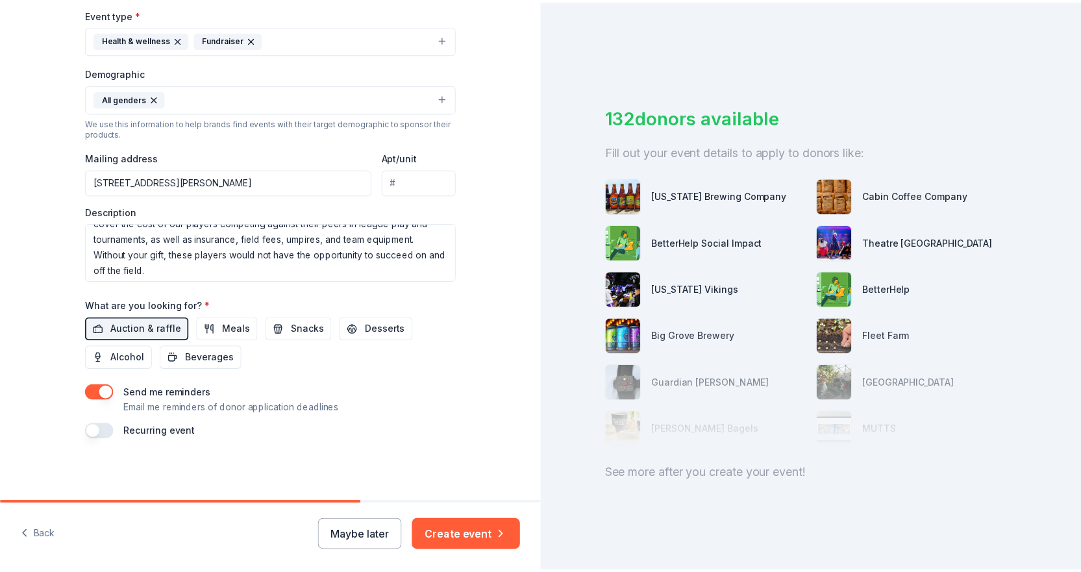
scroll to position [47, 0]
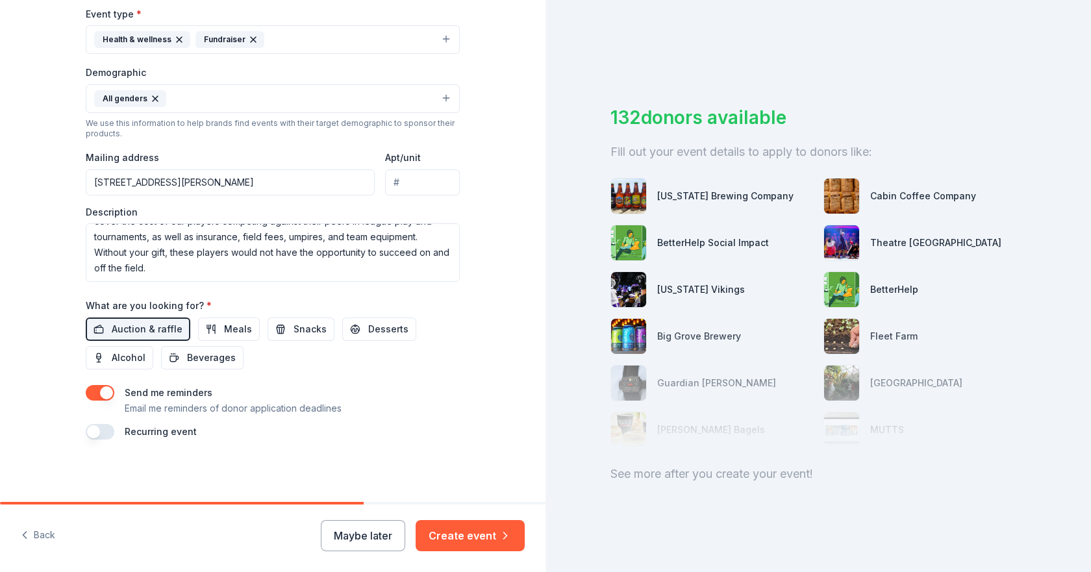
click at [457, 538] on button "Create event" at bounding box center [470, 535] width 109 height 31
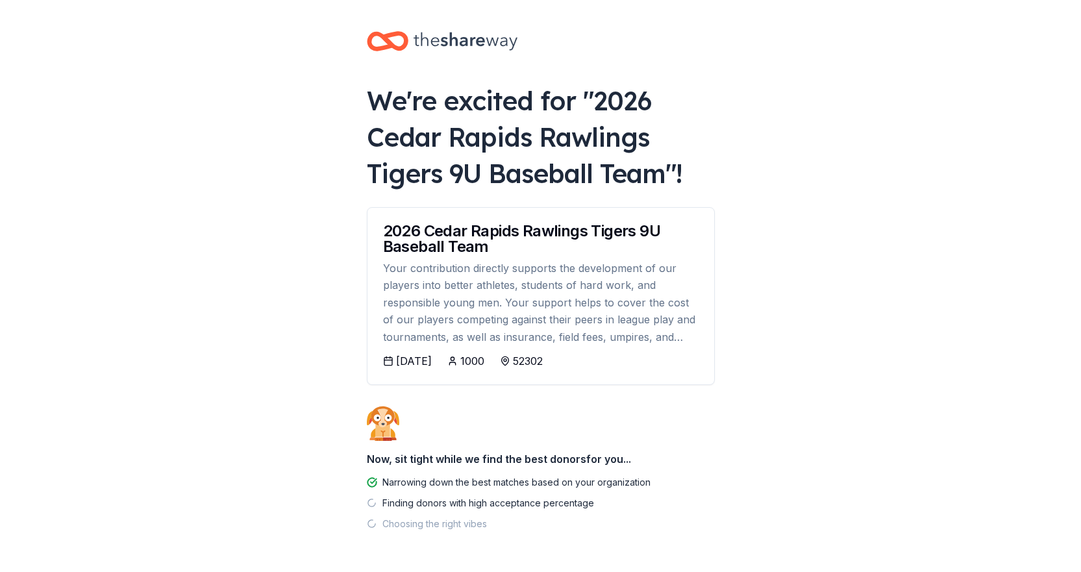
scroll to position [45, 0]
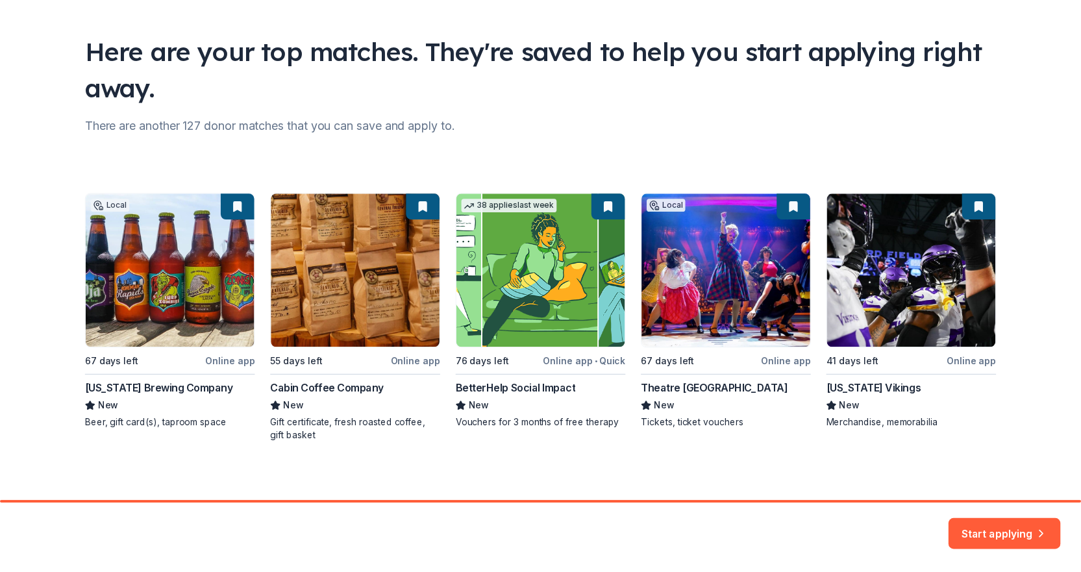
scroll to position [75, 0]
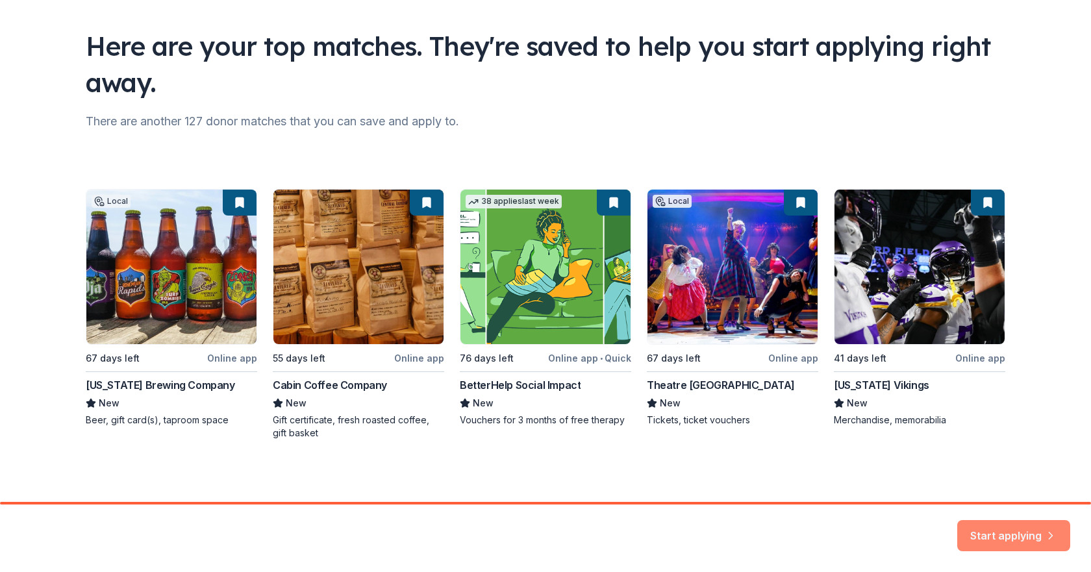
click at [981, 522] on button "Start applying" at bounding box center [1013, 533] width 113 height 31
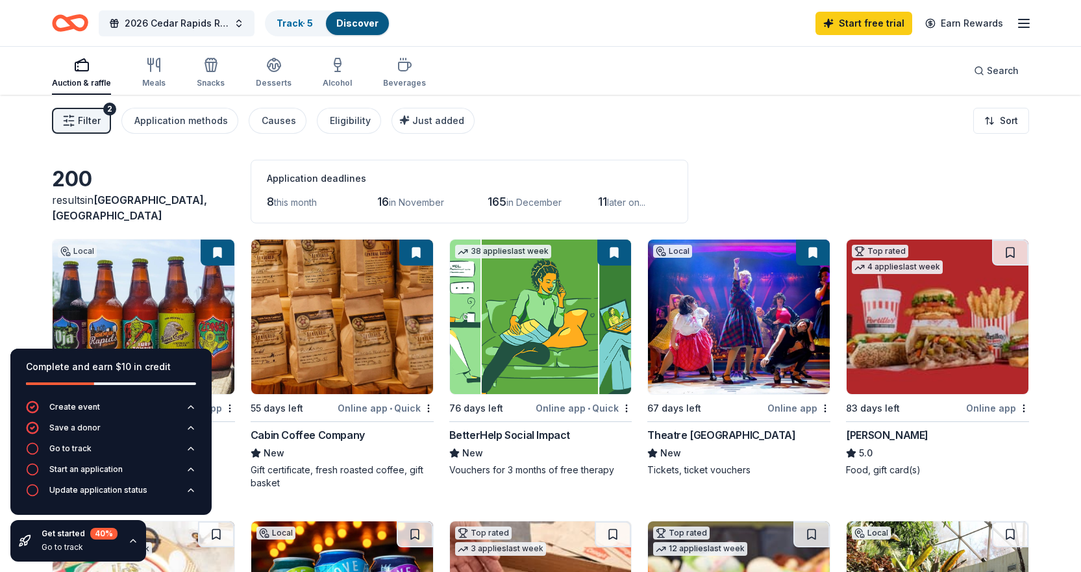
click at [565, 145] on div "Filter 2 Application methods Causes Eligibility Just added Sort" at bounding box center [540, 121] width 1081 height 52
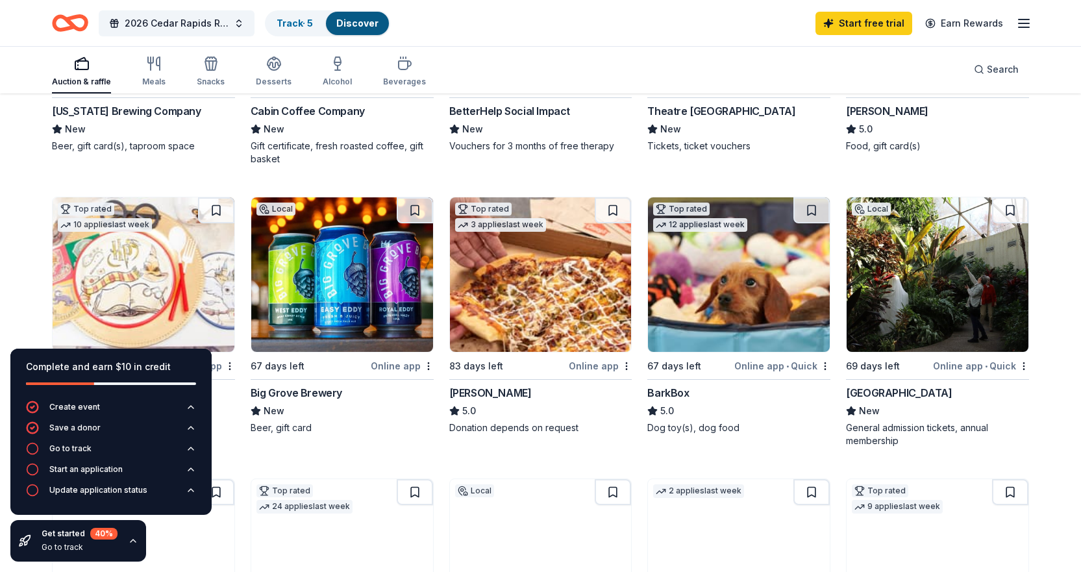
scroll to position [65, 0]
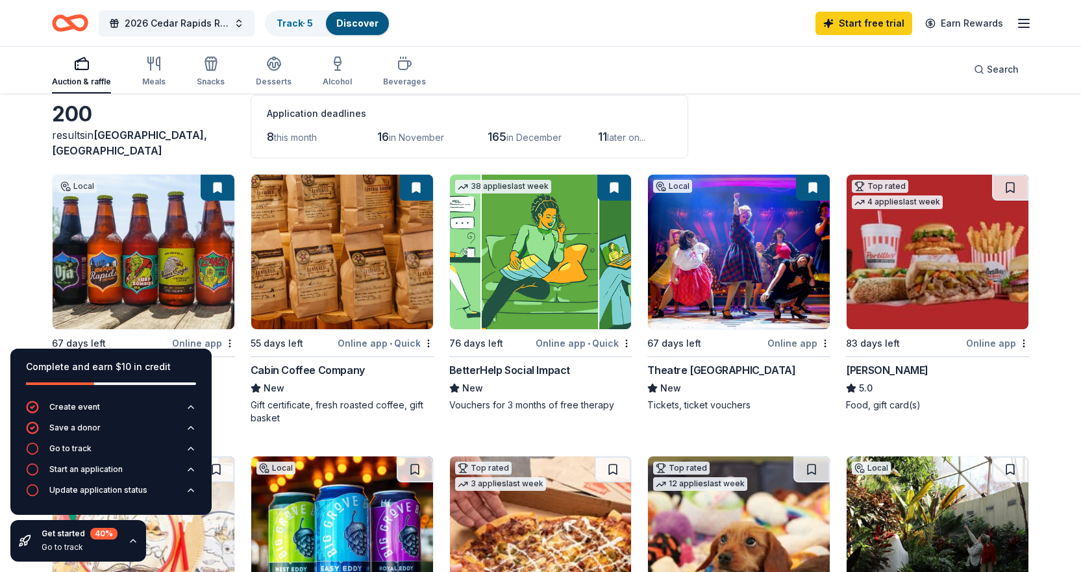
click at [703, 250] on img at bounding box center [739, 252] width 182 height 155
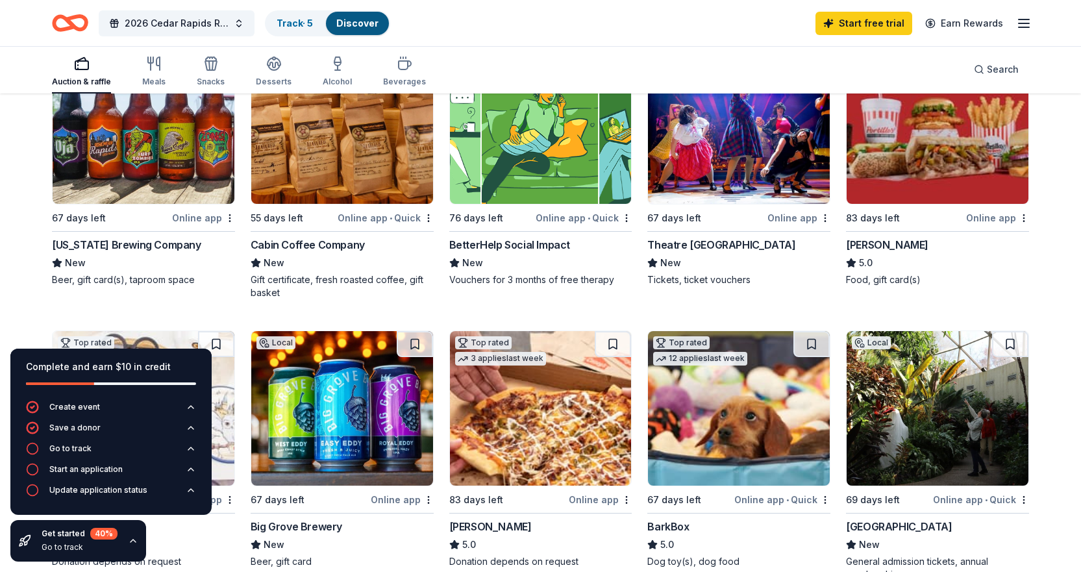
scroll to position [195, 0]
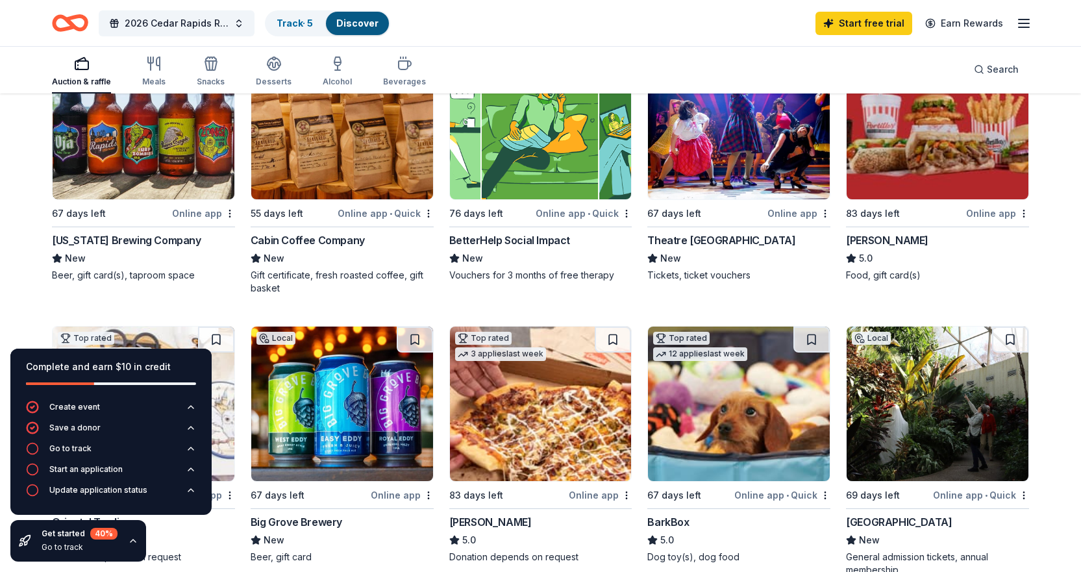
click at [133, 140] on img at bounding box center [144, 122] width 182 height 155
click at [337, 423] on img at bounding box center [342, 404] width 182 height 155
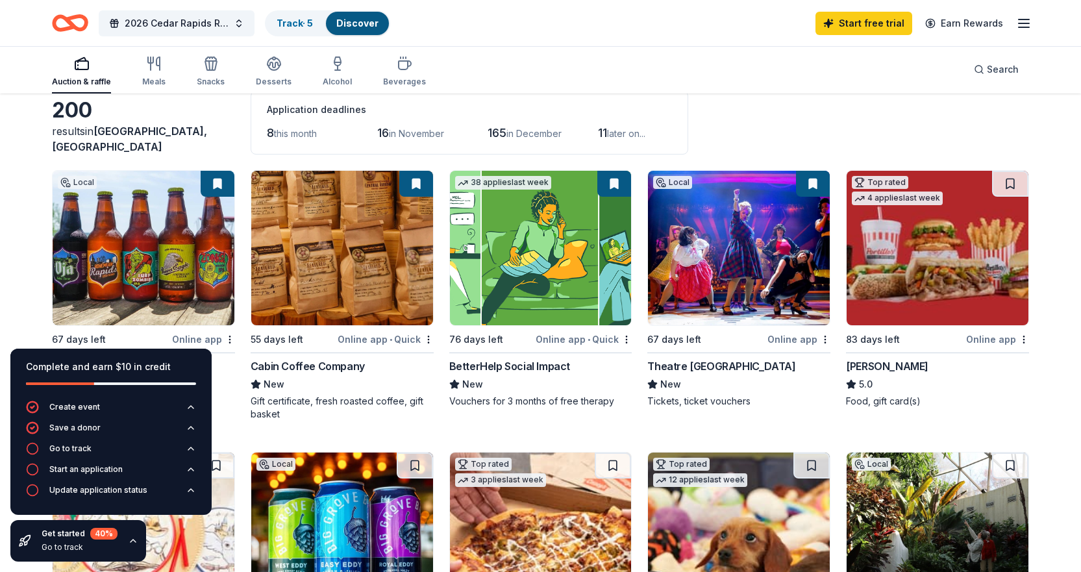
scroll to position [65, 0]
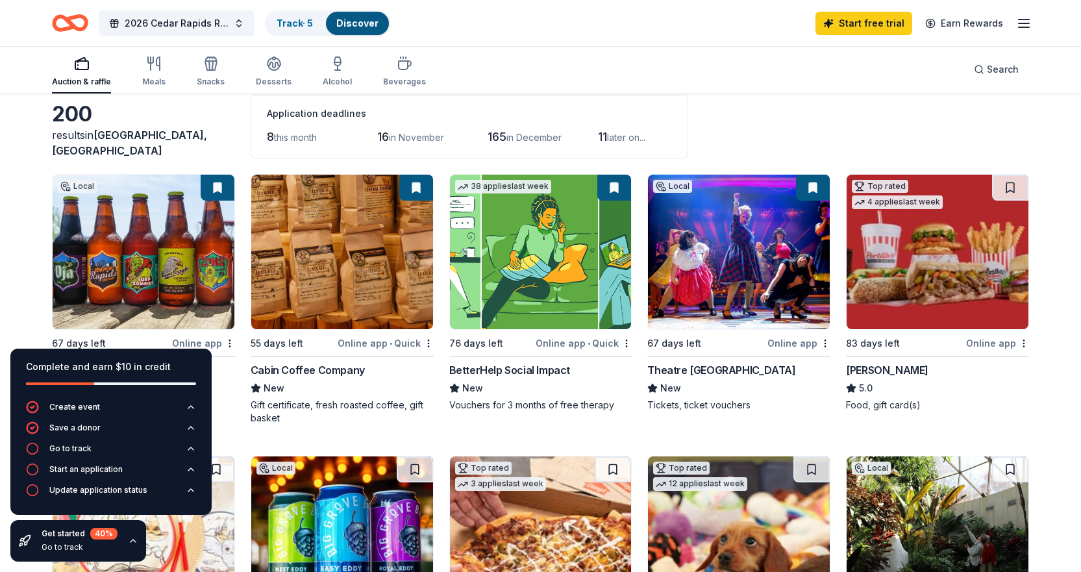
click at [327, 245] on img at bounding box center [342, 252] width 182 height 155
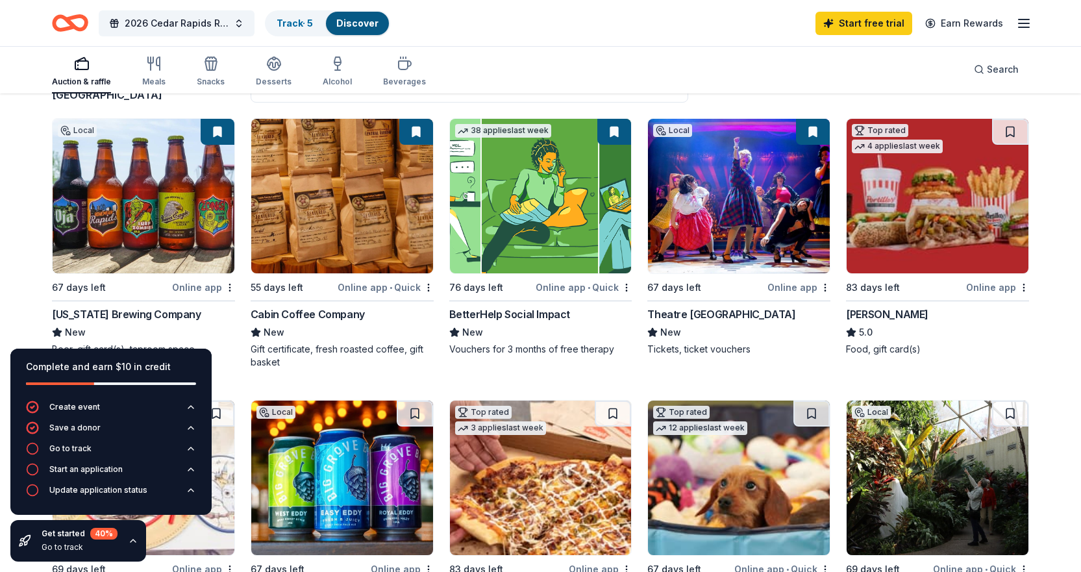
scroll to position [0, 0]
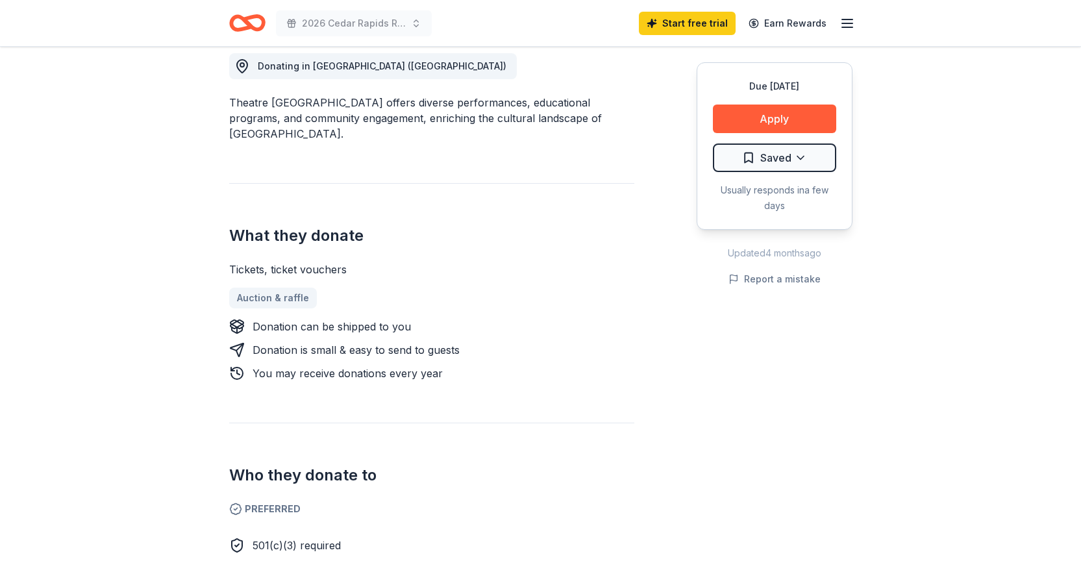
scroll to position [130, 0]
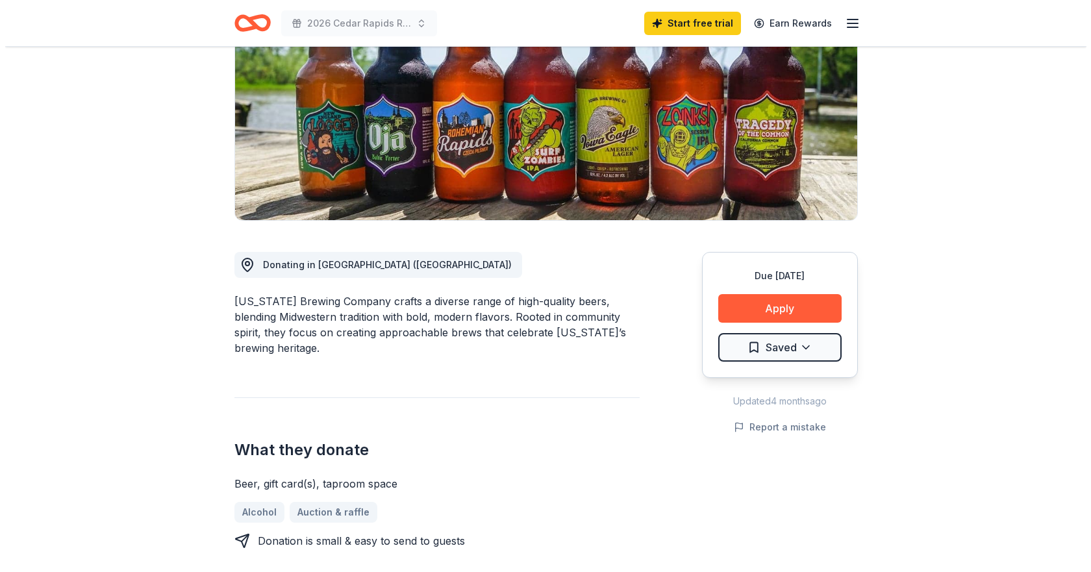
scroll to position [195, 0]
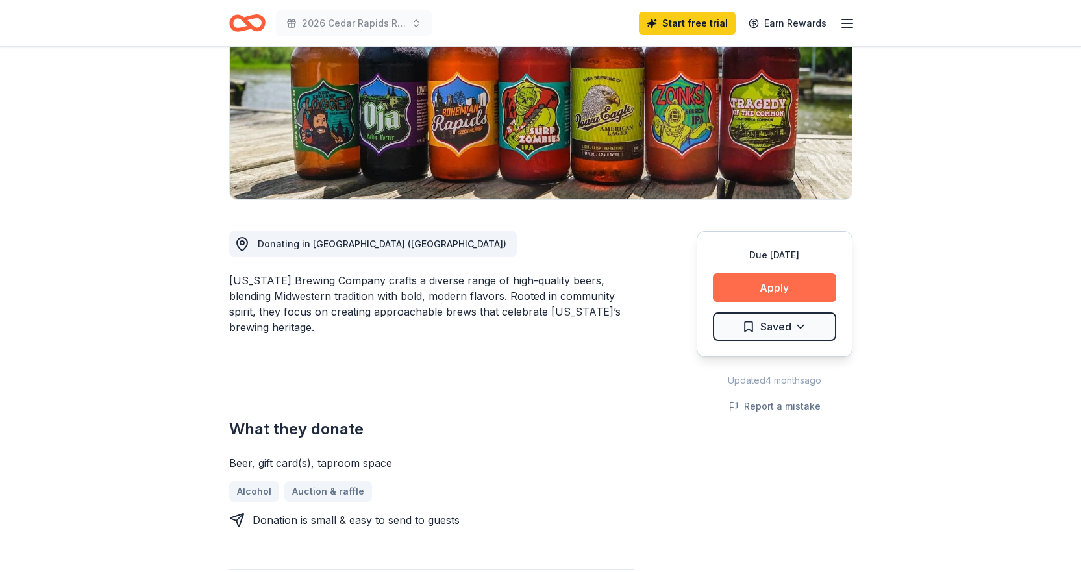
click at [763, 285] on button "Apply" at bounding box center [774, 287] width 123 height 29
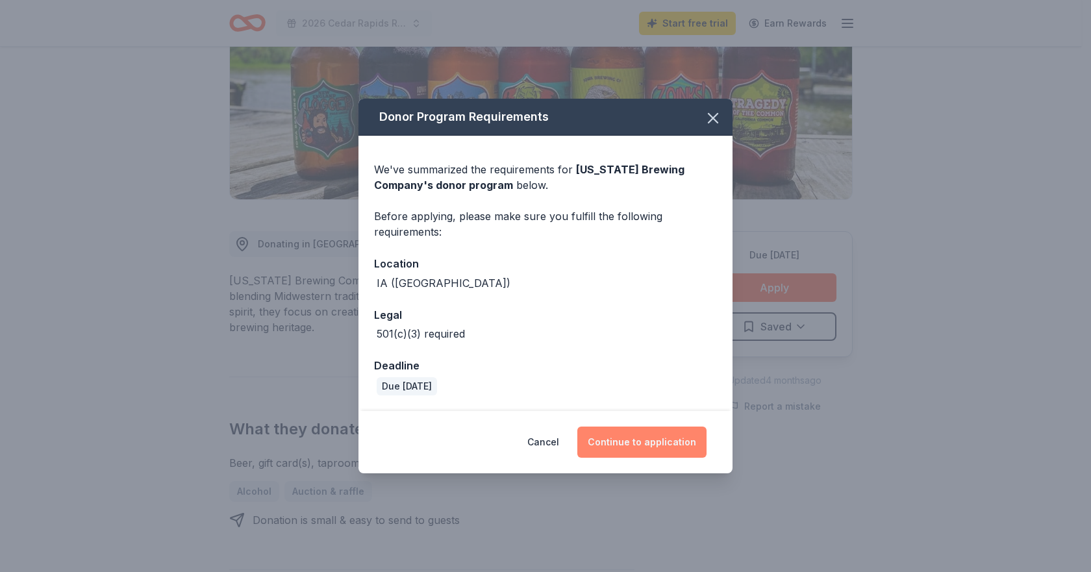
click at [631, 441] on button "Continue to application" at bounding box center [641, 442] width 129 height 31
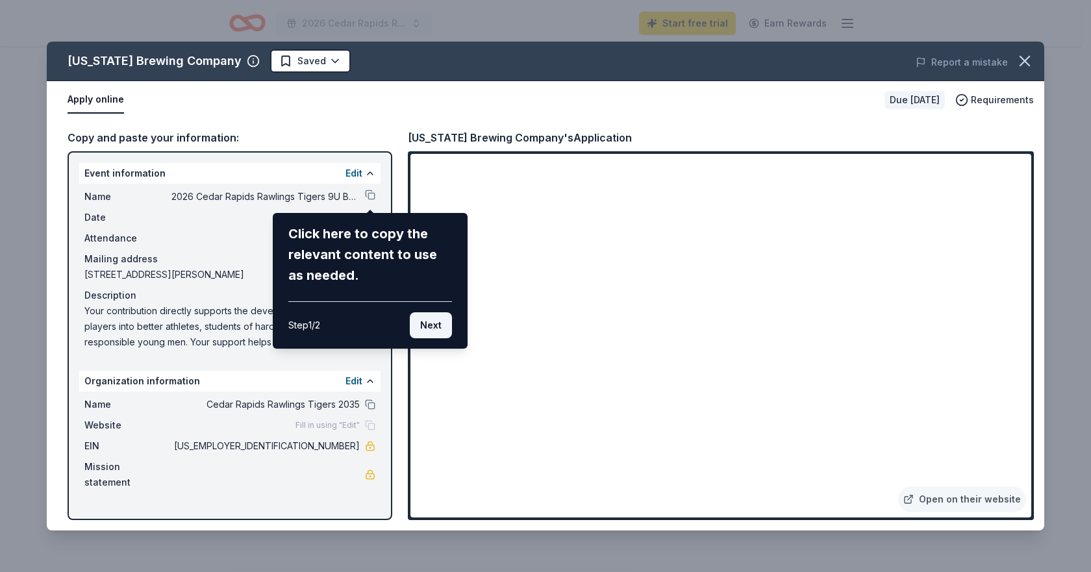
click at [427, 325] on button "Next" at bounding box center [431, 325] width 42 height 26
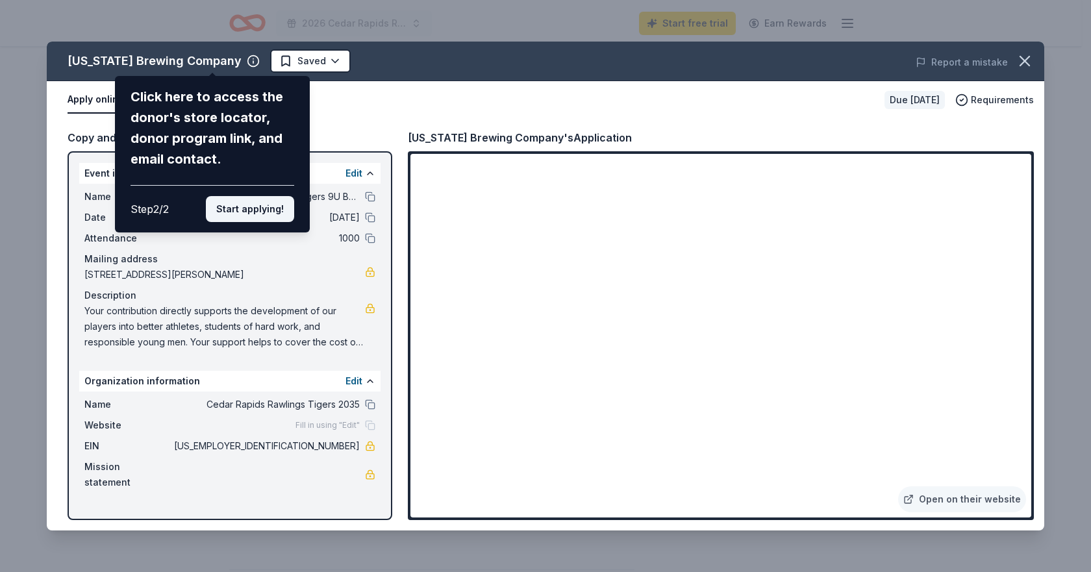
click at [240, 206] on button "Start applying!" at bounding box center [250, 209] width 88 height 26
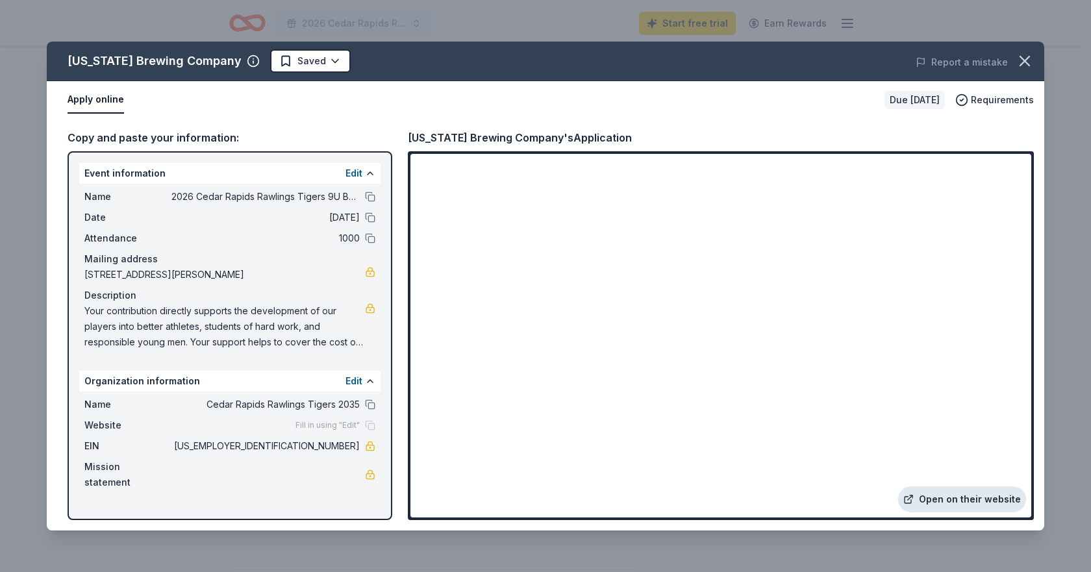
click at [931, 496] on link "Open on their website" at bounding box center [962, 499] width 128 height 26
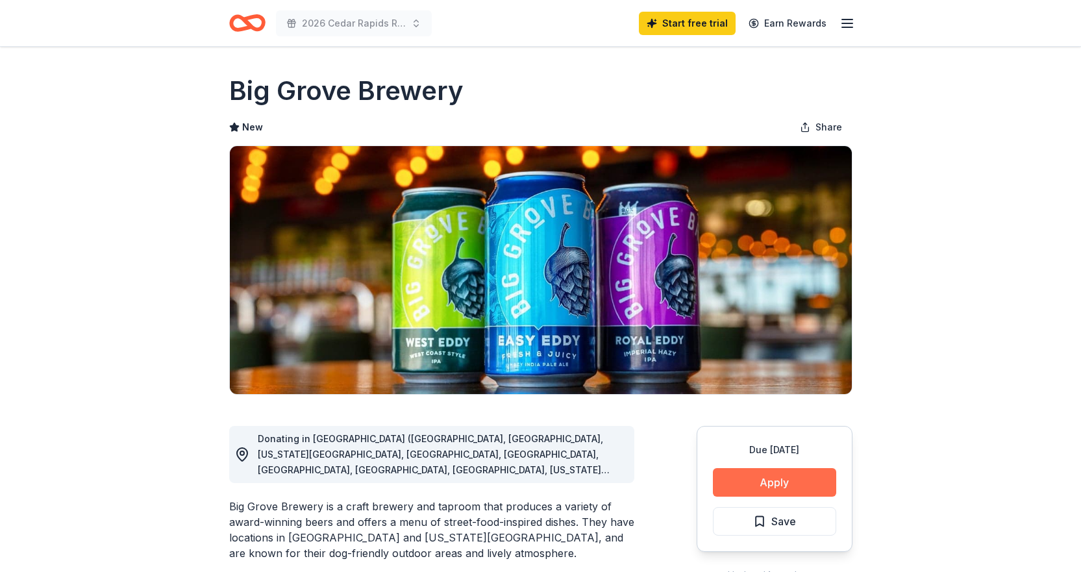
click at [759, 488] on button "Apply" at bounding box center [774, 482] width 123 height 29
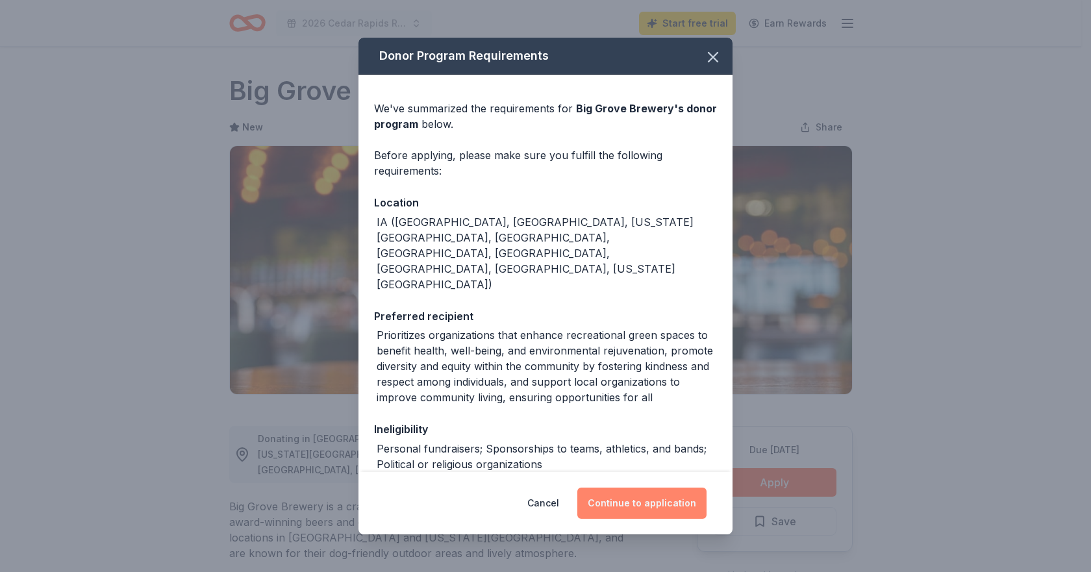
click at [644, 507] on button "Continue to application" at bounding box center [641, 503] width 129 height 31
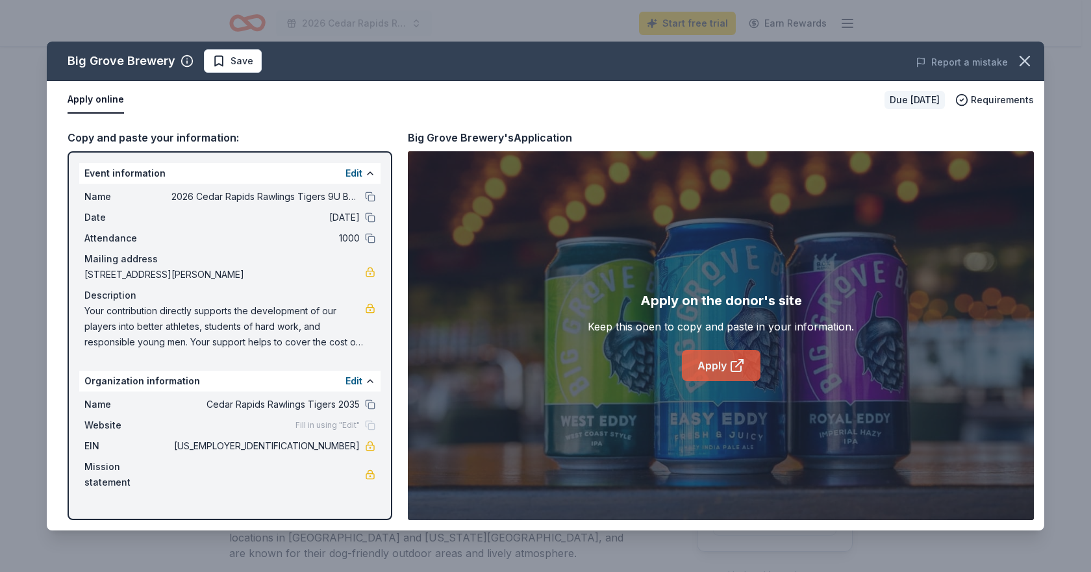
click at [717, 367] on link "Apply" at bounding box center [721, 365] width 79 height 31
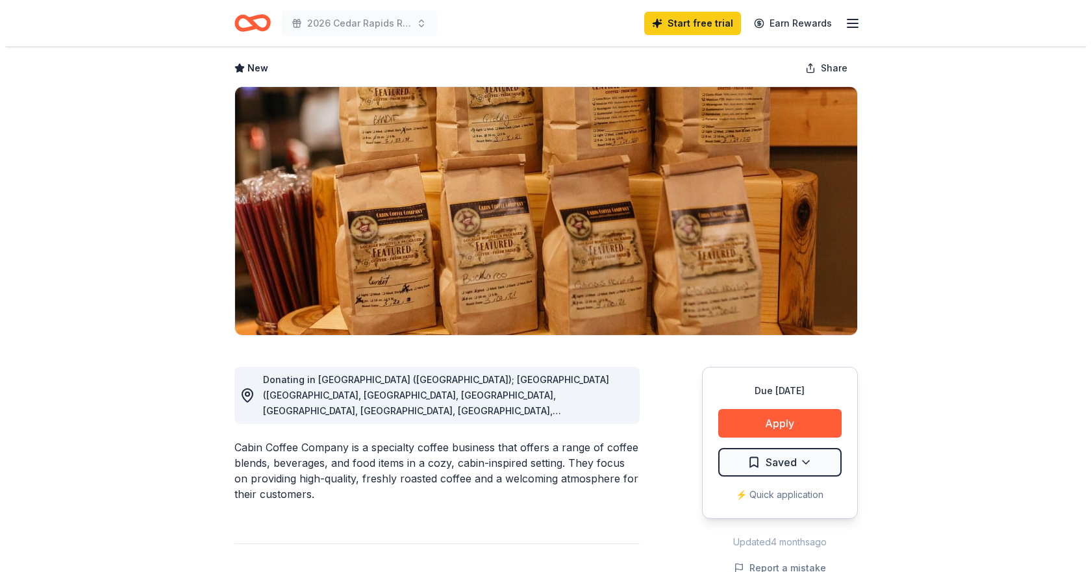
scroll to position [130, 0]
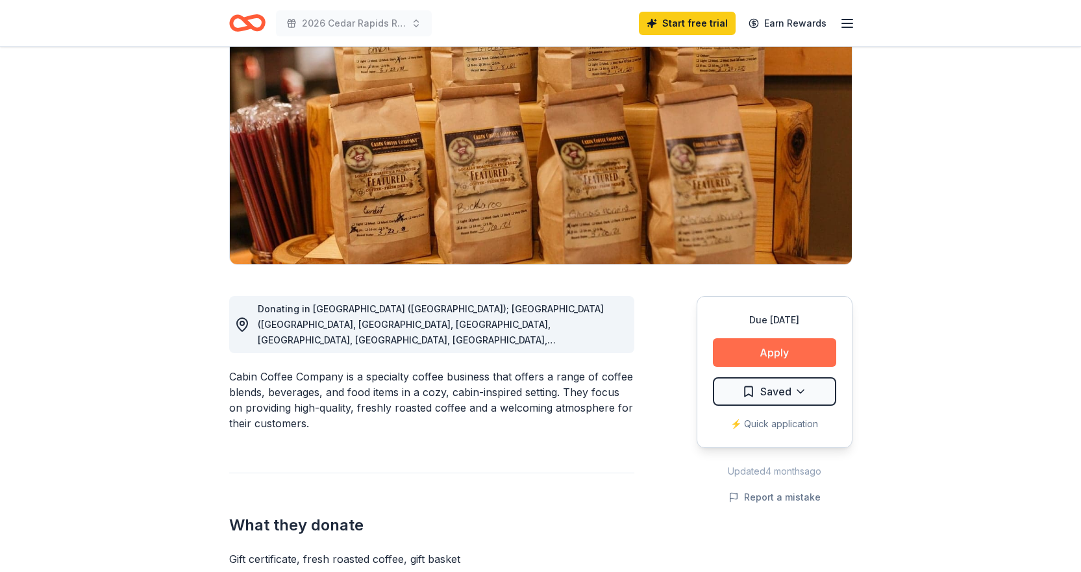
click at [767, 344] on button "Apply" at bounding box center [774, 352] width 123 height 29
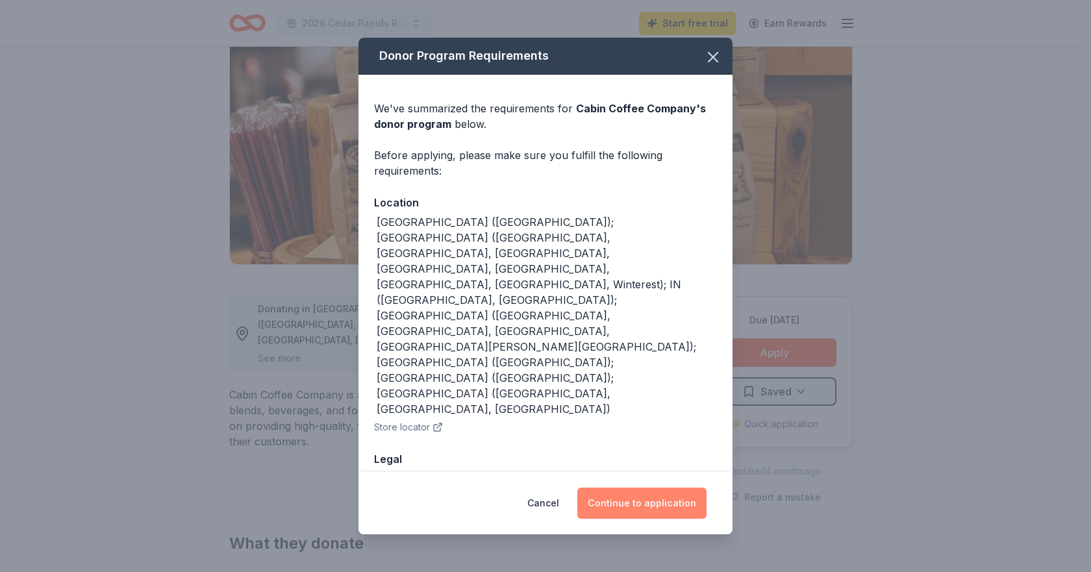
click at [634, 488] on button "Continue to application" at bounding box center [641, 503] width 129 height 31
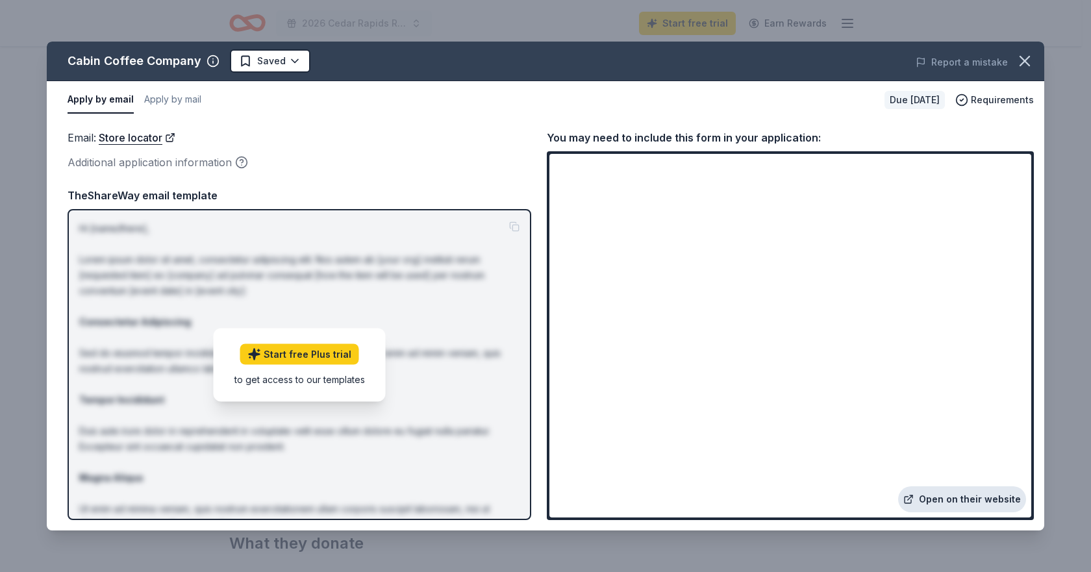
click at [953, 497] on link "Open on their website" at bounding box center [962, 499] width 128 height 26
